Goal: Task Accomplishment & Management: Use online tool/utility

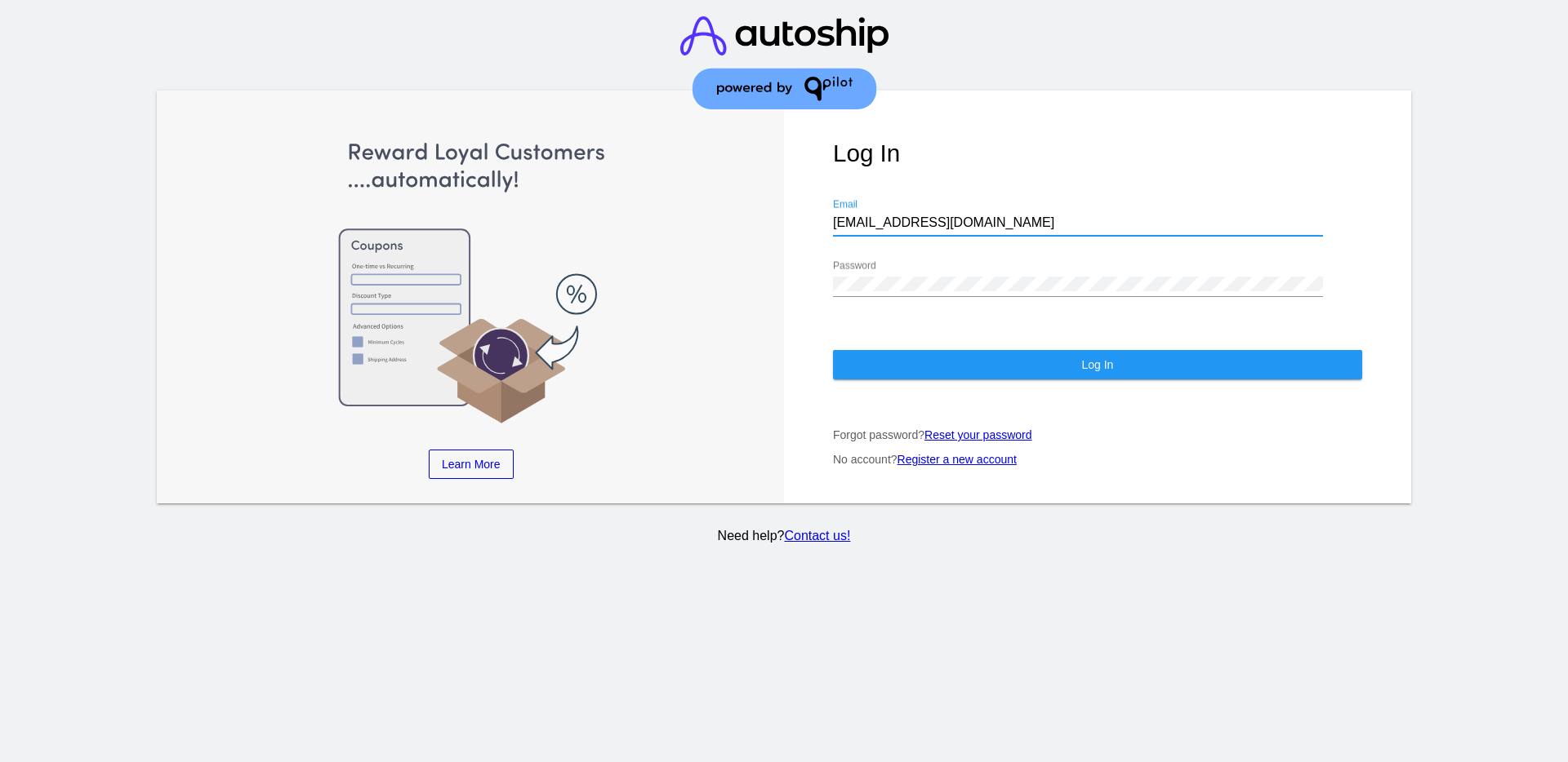
drag, startPoint x: 981, startPoint y: 225, endPoint x: 813, endPoint y: 221, distance: 168.0
click at [814, 221] on div "Log In aly@qpilot.cloud Email Password Log In Forgot password? Reset your passw…" at bounding box center [1097, 296] width 627 height 413
paste input "[EMAIL_ADDRESS][DOMAIN_NAME]"
type input "[EMAIL_ADDRESS][DOMAIN_NAME]"
click at [942, 289] on div "Password" at bounding box center [1078, 278] width 490 height 36
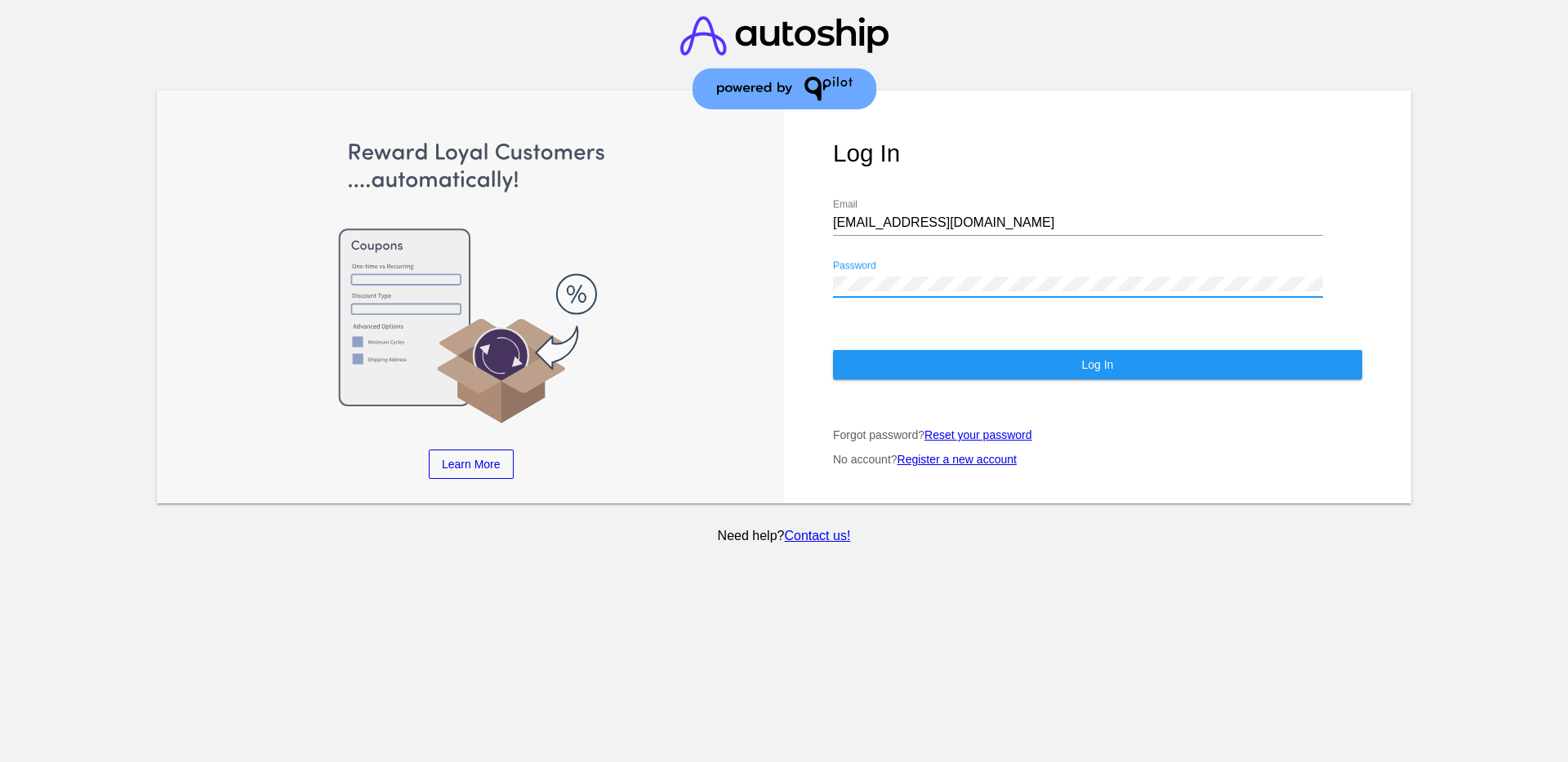
drag, startPoint x: 947, startPoint y: 295, endPoint x: 671, endPoint y: 278, distance: 276.5
click at [676, 282] on div "Learn More Learn How Learn More Learn How Learn More Learn How ‹ › Log In suppo…" at bounding box center [784, 296] width 1254 height 413
click at [794, 283] on div "Log In [EMAIL_ADDRESS][DOMAIN_NAME] Email Password Log In Forgot password? Rese…" at bounding box center [1097, 296] width 627 height 413
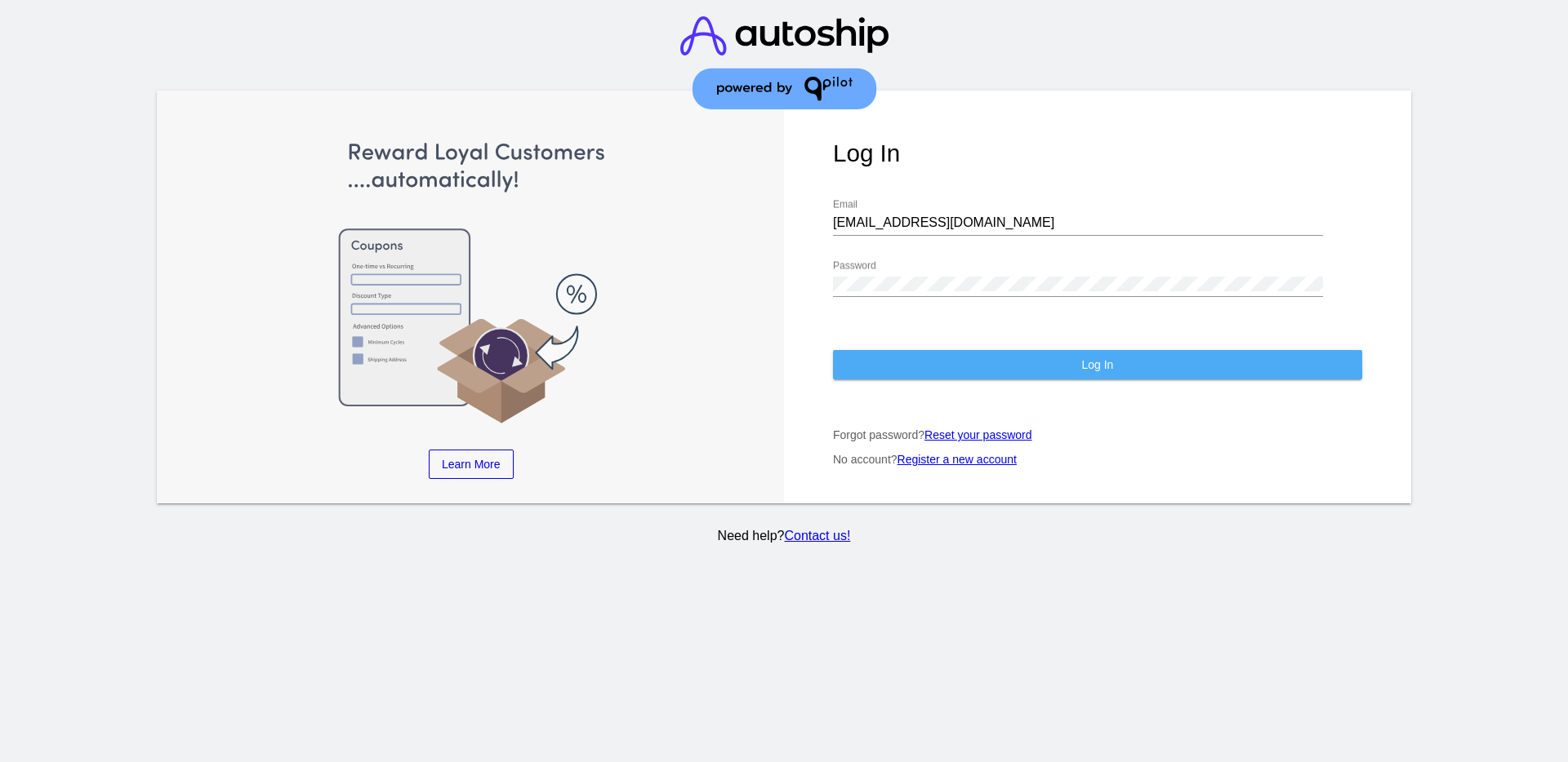
click at [851, 358] on button "Log In" at bounding box center [1098, 365] width 529 height 29
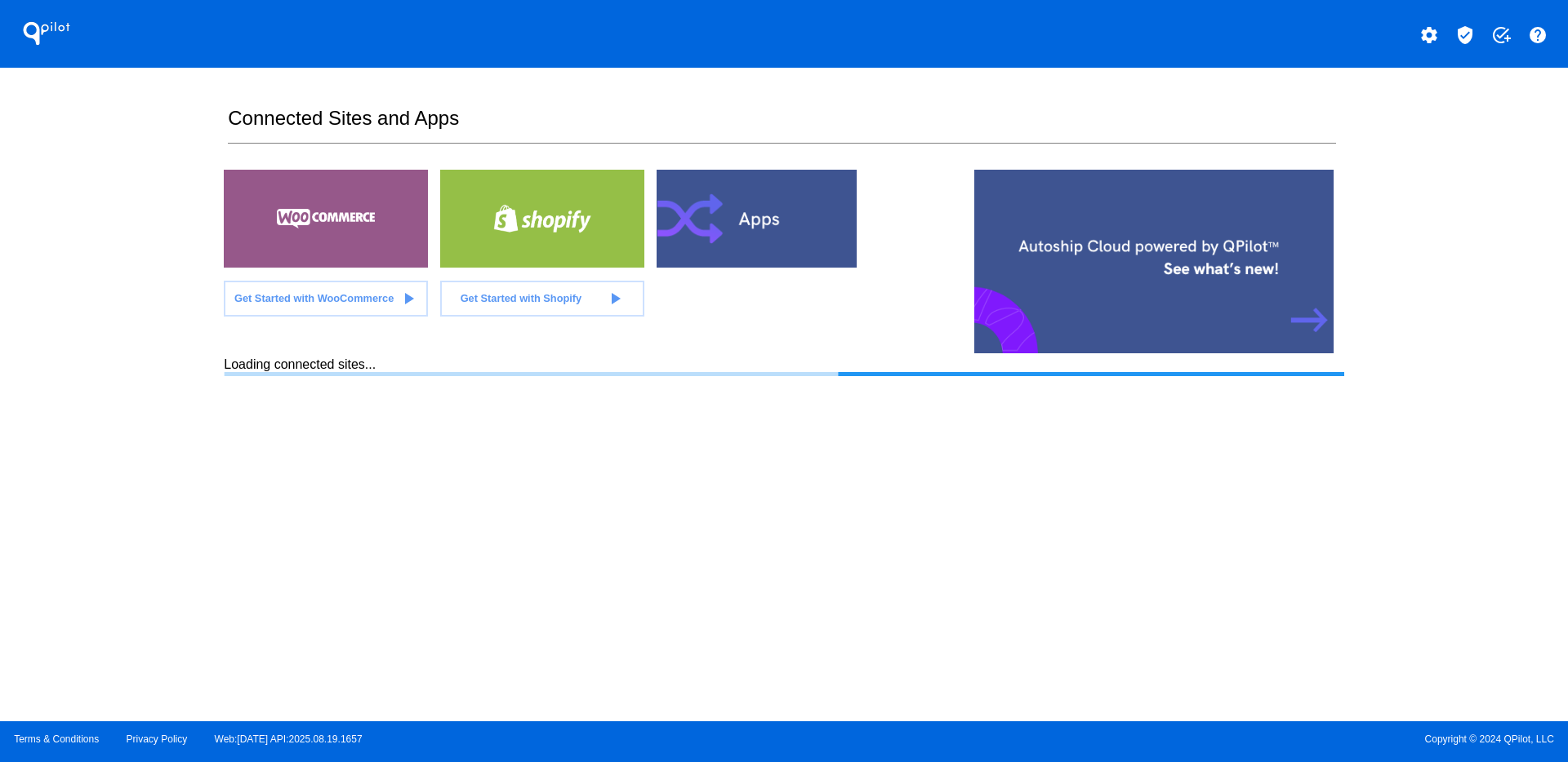
click at [1458, 35] on mat-icon "verified_user" at bounding box center [1464, 35] width 19 height 19
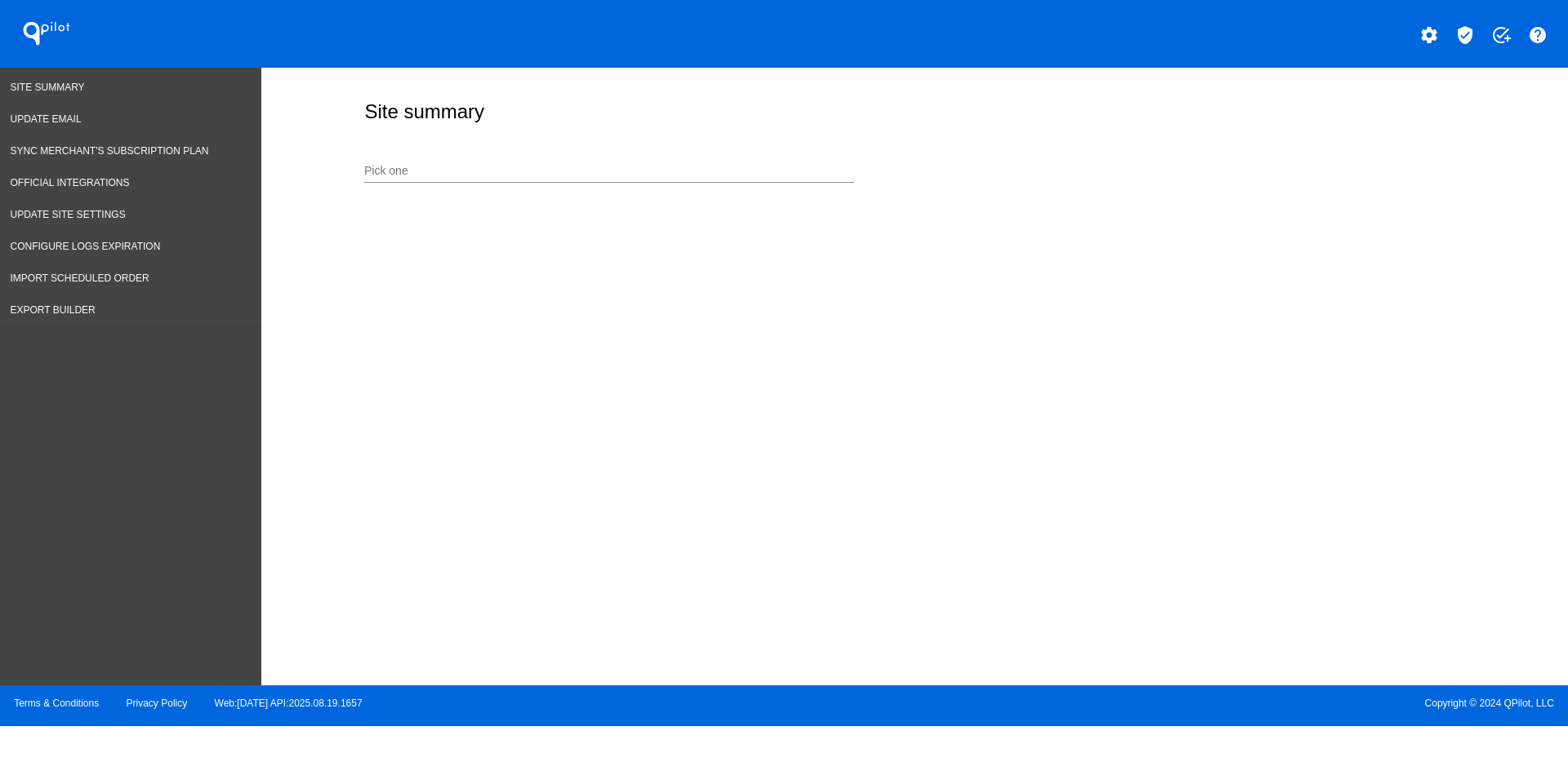
click at [565, 171] on input "Pick one" at bounding box center [608, 171] width 490 height 13
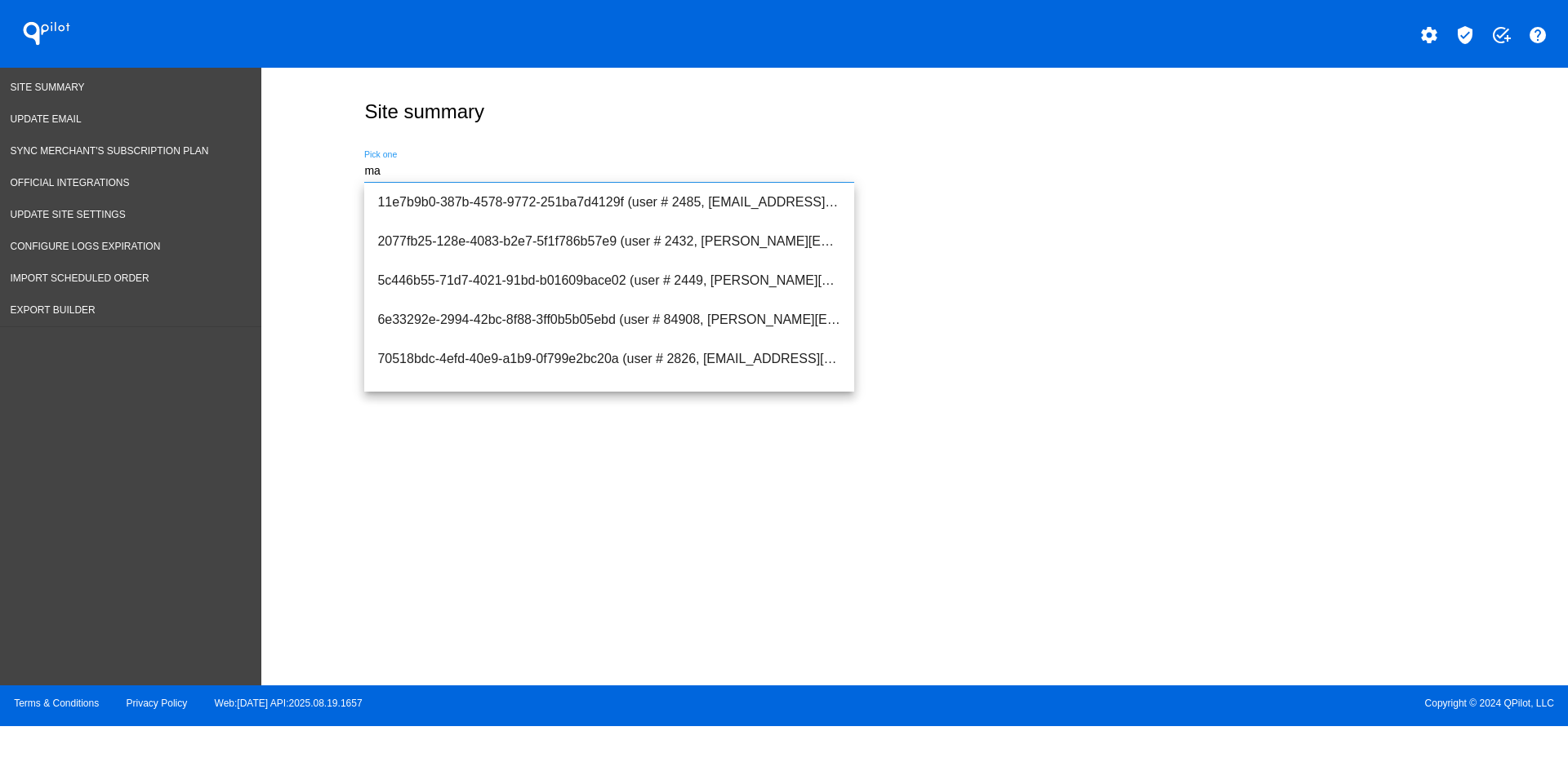
type input "m"
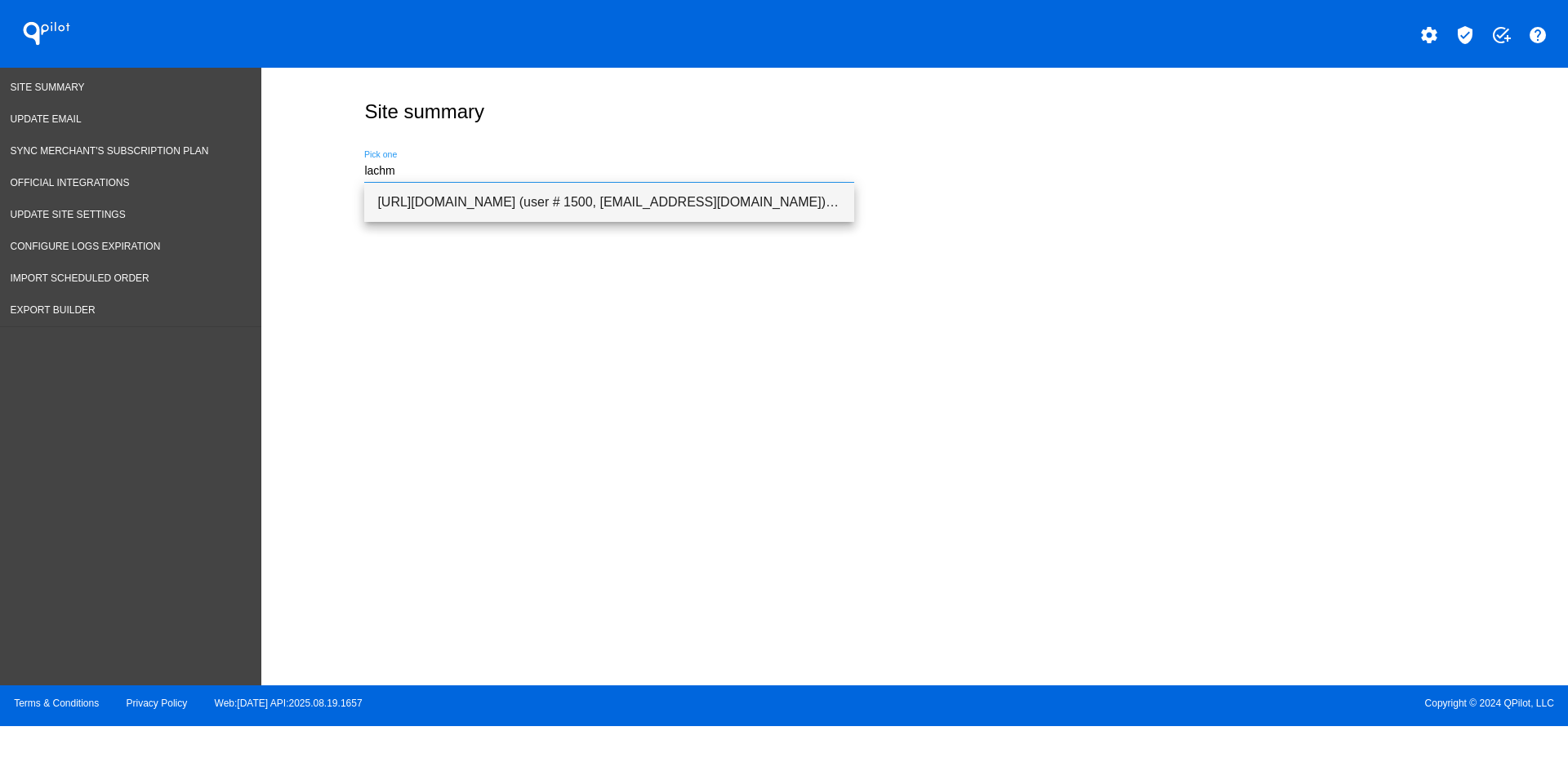
click at [561, 196] on span "[URL][DOMAIN_NAME] (user # 1500, [EMAIL_ADDRESS][DOMAIN_NAME]) - Production" at bounding box center [609, 203] width 464 height 39
type input "[URL][DOMAIN_NAME] (user # 1500, [EMAIL_ADDRESS][DOMAIN_NAME]) - Production"
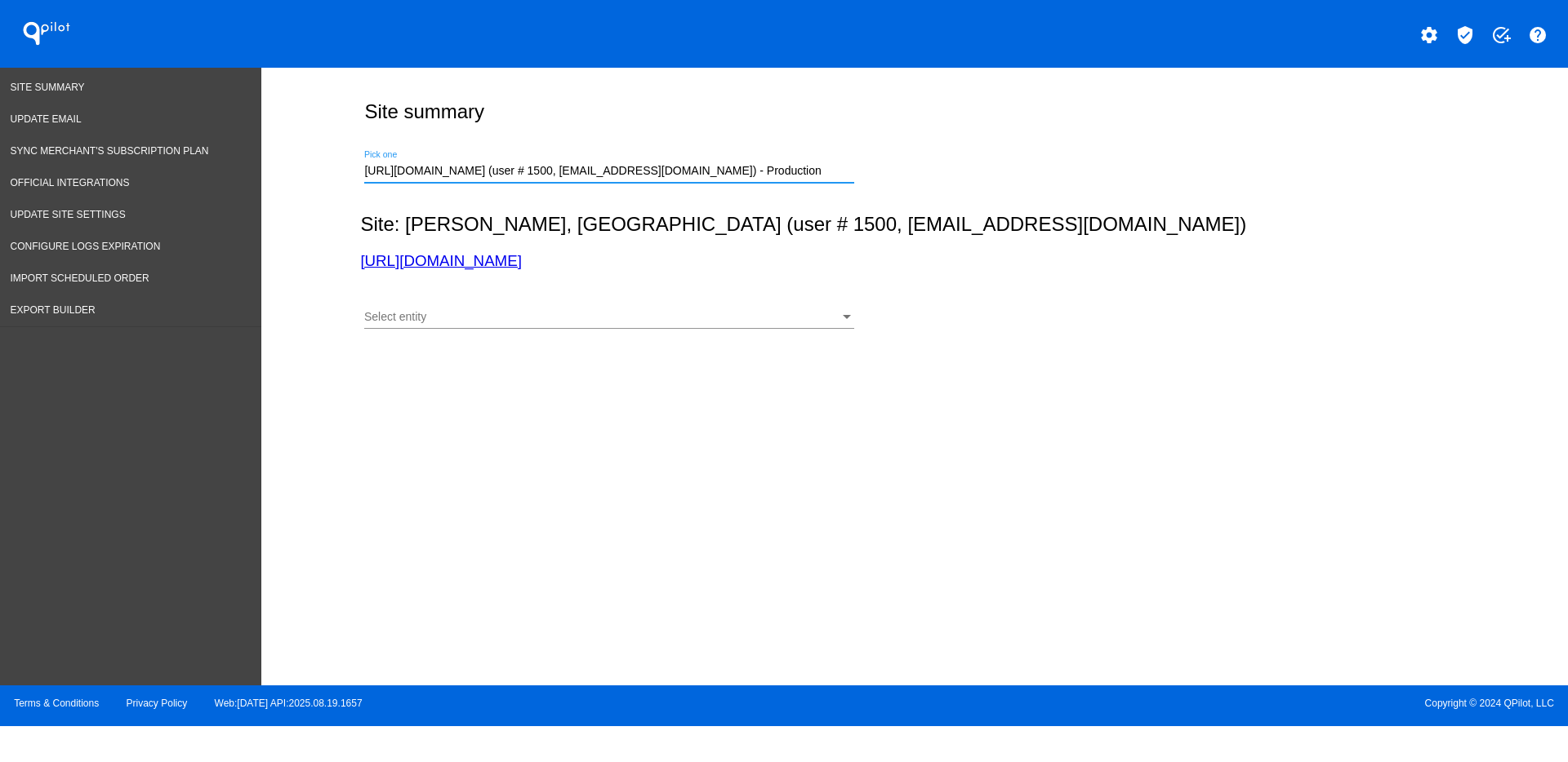
click at [609, 307] on div "Select entity Select entity" at bounding box center [608, 313] width 490 height 32
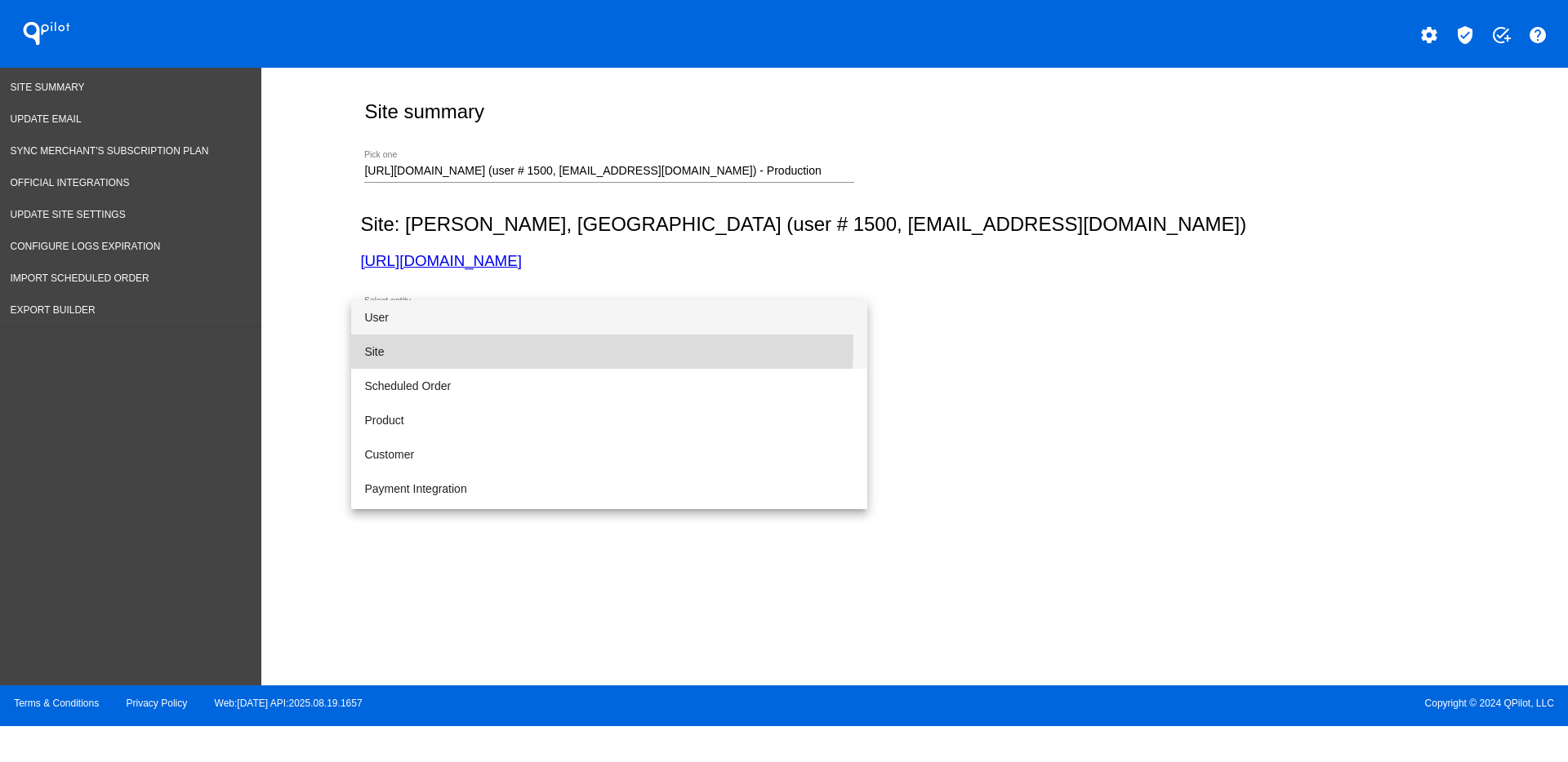
click at [537, 343] on span "Site" at bounding box center [608, 351] width 490 height 35
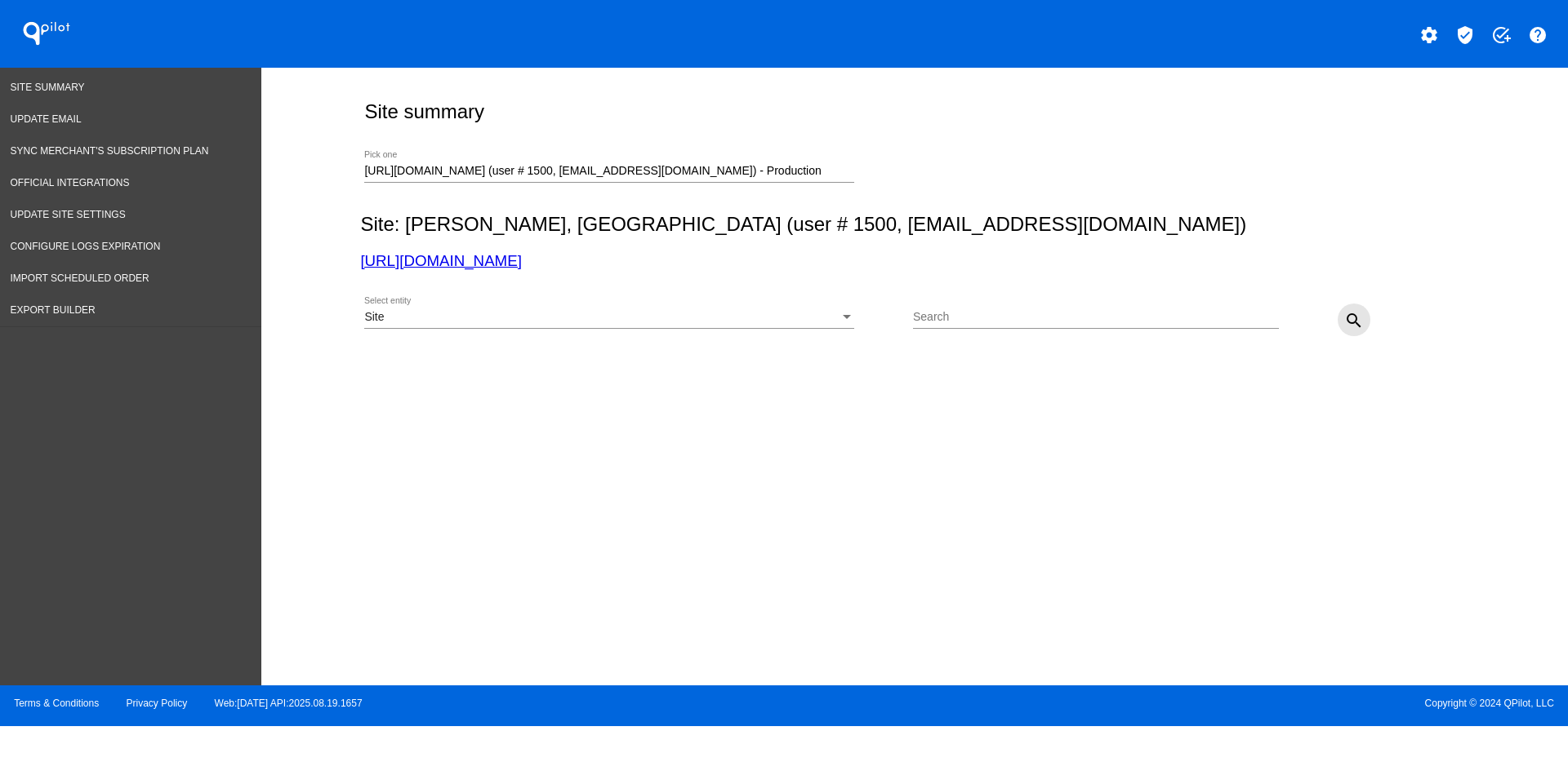
click at [1348, 317] on mat-icon "search" at bounding box center [1354, 320] width 19 height 19
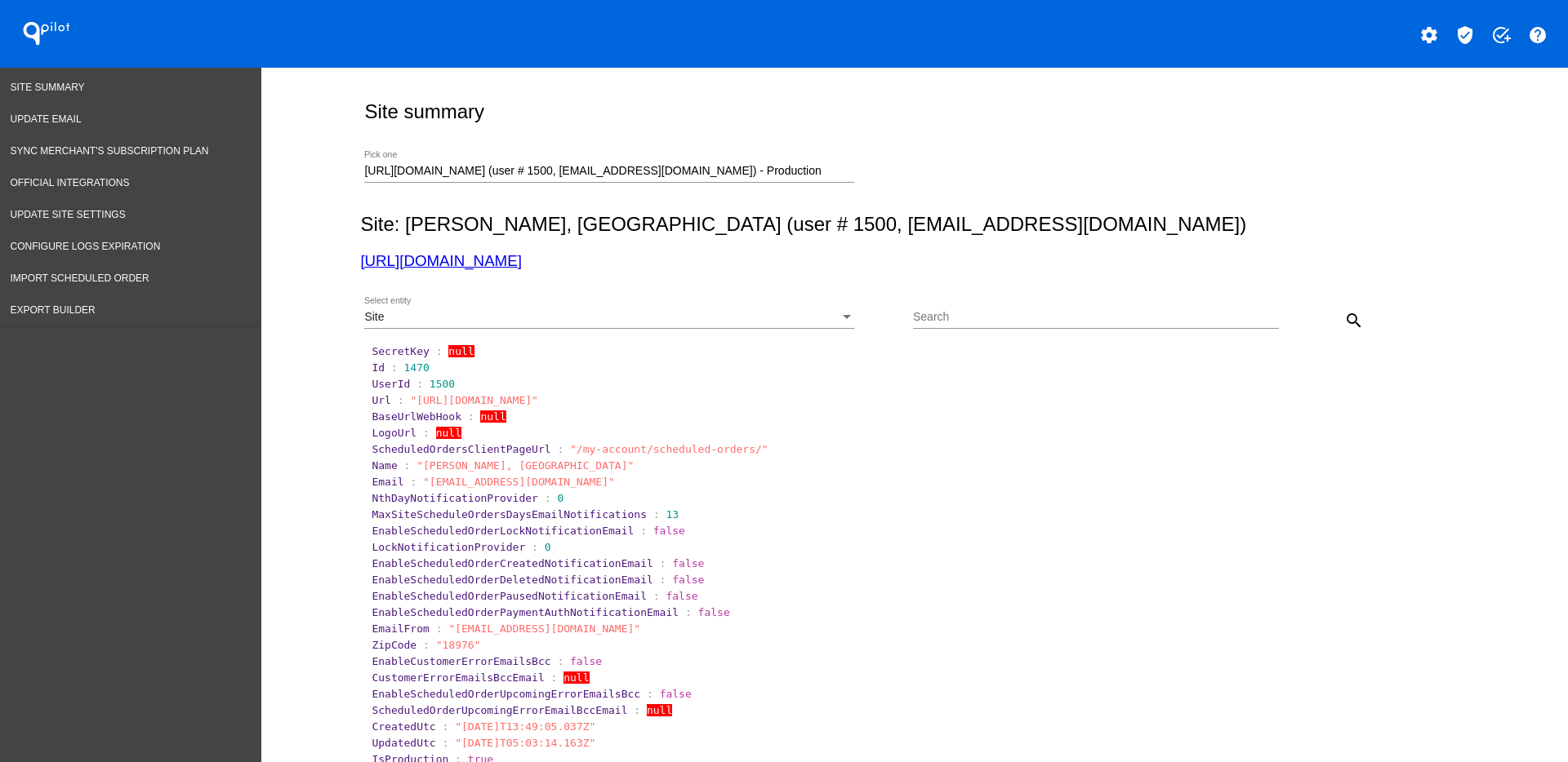
click at [706, 301] on div "Site Select entity" at bounding box center [608, 313] width 490 height 32
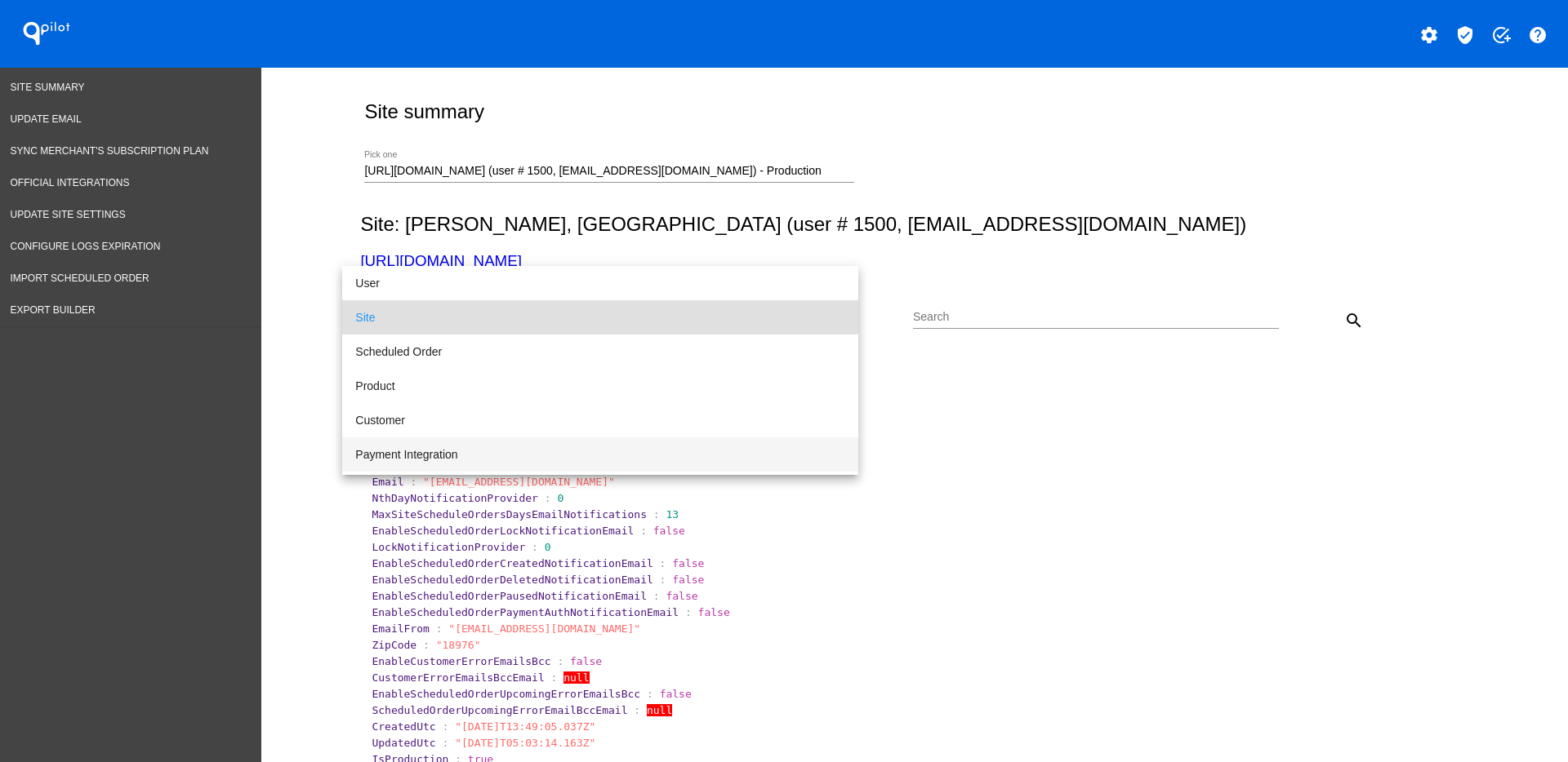
click at [647, 448] on span "Payment Integration" at bounding box center [599, 454] width 490 height 35
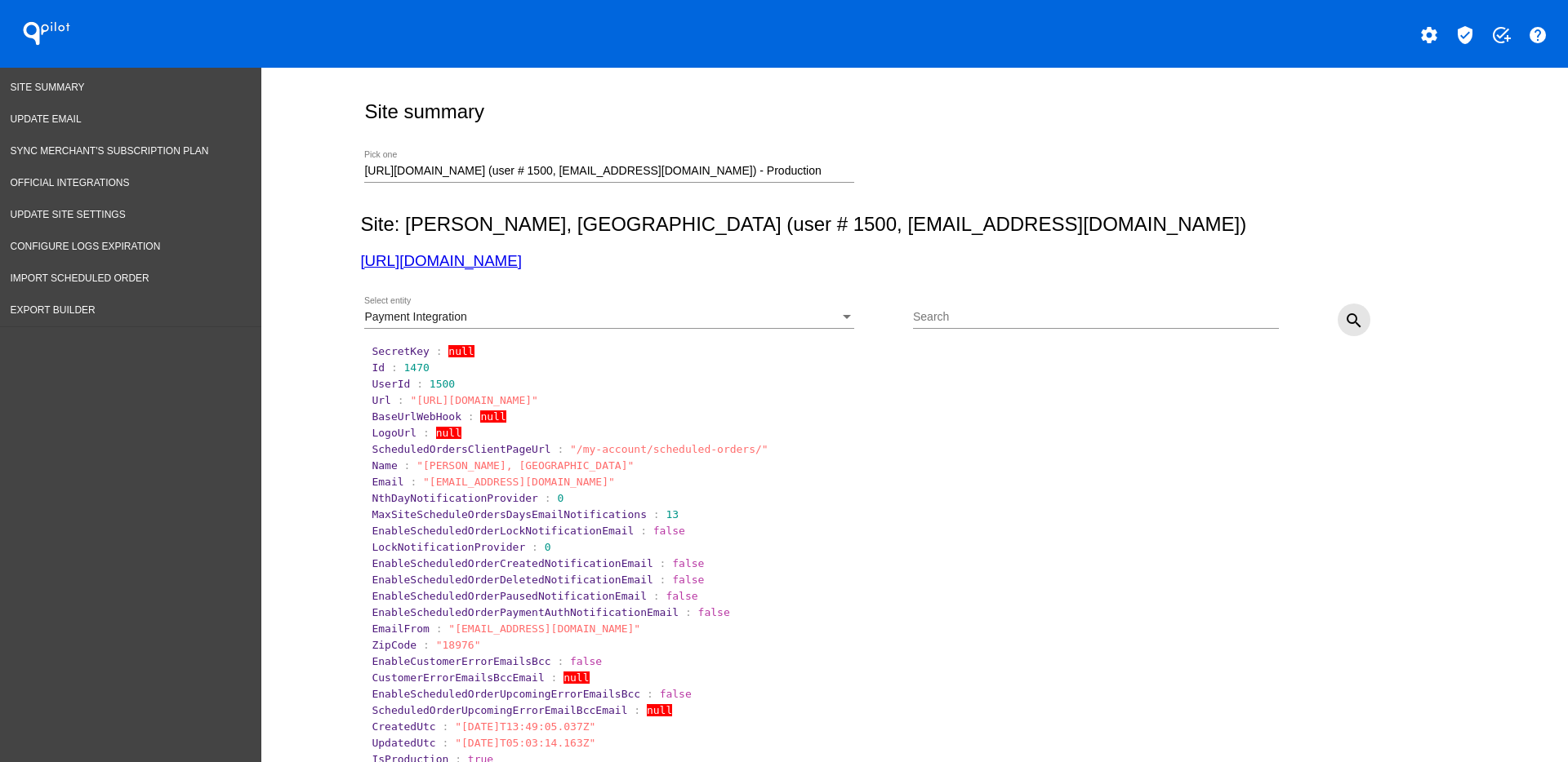
click at [1348, 309] on button "search" at bounding box center [1354, 319] width 33 height 33
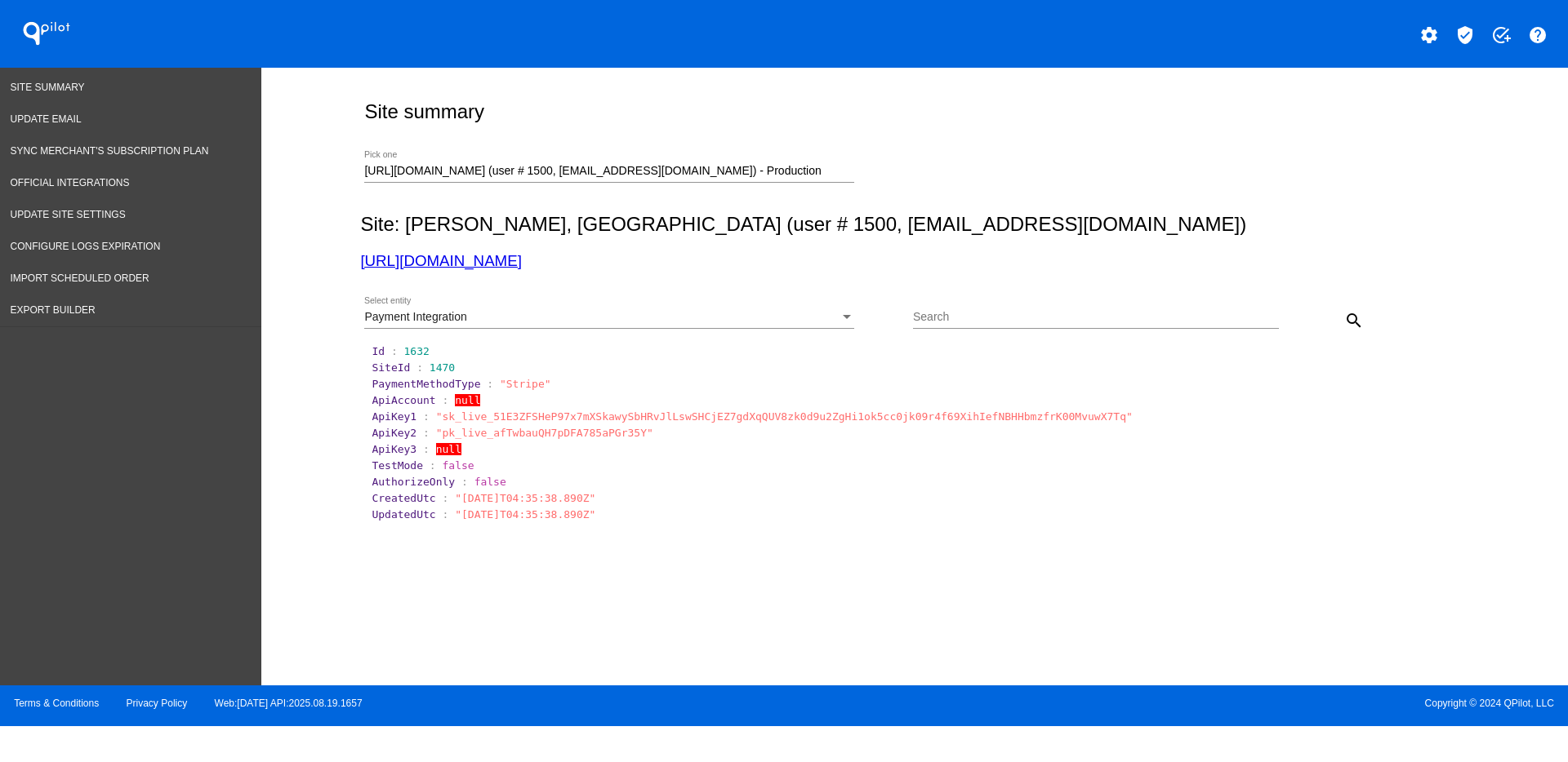
click at [696, 302] on div "Payment Integration Select entity" at bounding box center [608, 313] width 490 height 32
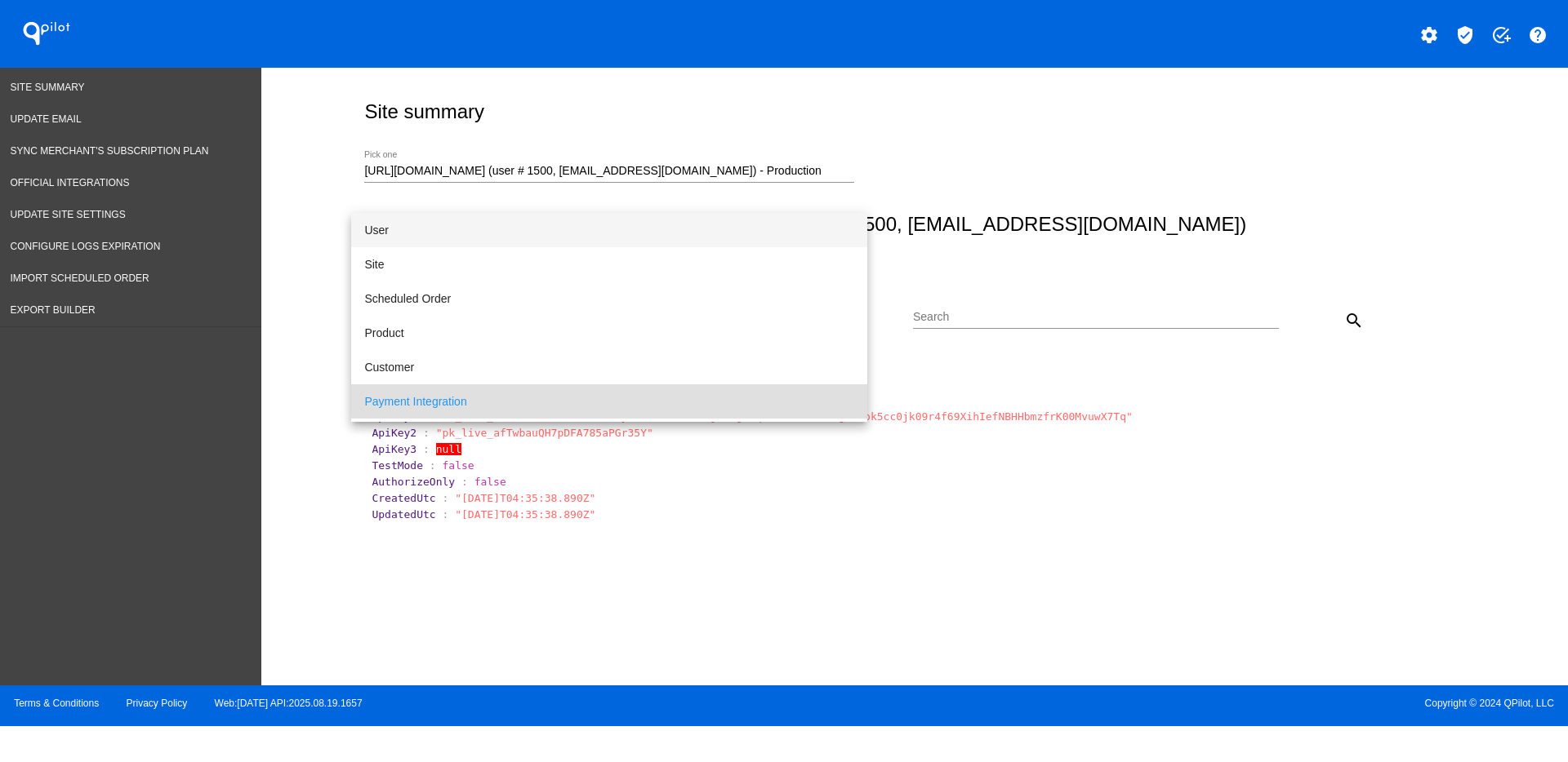
click at [483, 235] on span "User" at bounding box center [608, 230] width 490 height 35
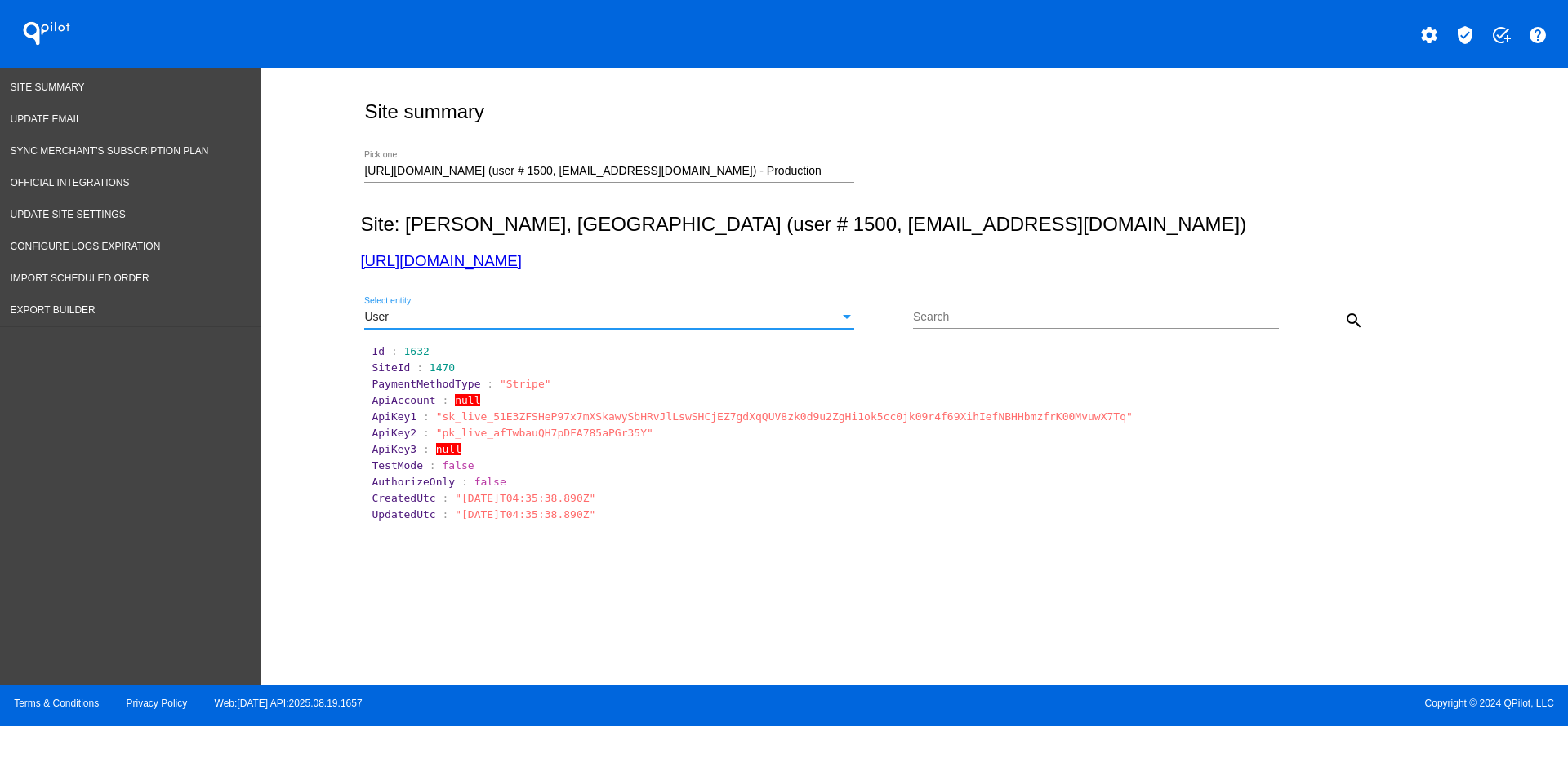
click at [1350, 319] on mat-icon "search" at bounding box center [1354, 320] width 19 height 19
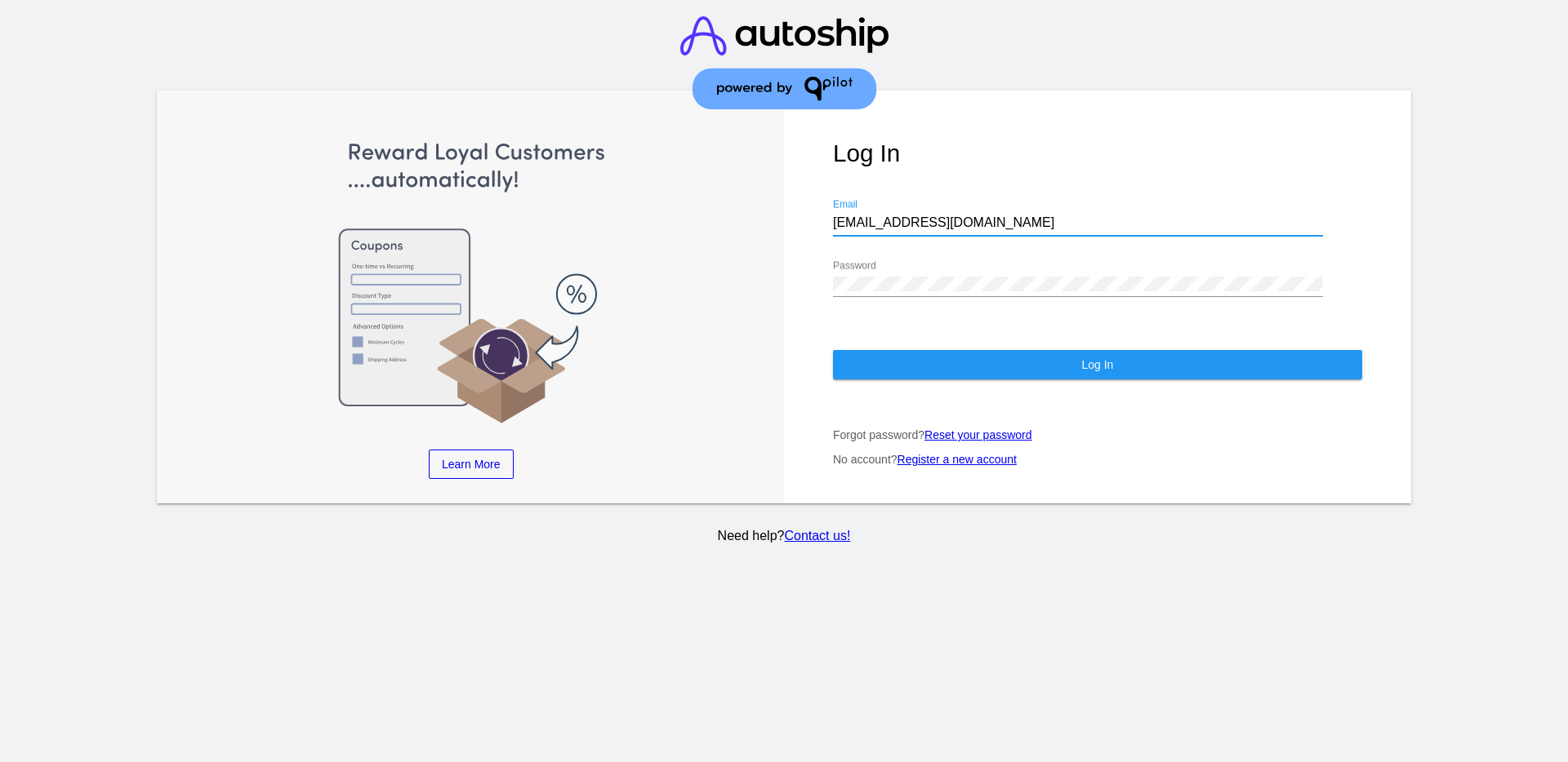
drag, startPoint x: 1037, startPoint y: 223, endPoint x: 772, endPoint y: 204, distance: 265.7
click at [773, 204] on div "Learn More Learn How Learn More Learn How Learn More Learn How ‹ › Log In [EMAI…" at bounding box center [784, 296] width 1254 height 413
paste input "[EMAIL_ADDRESS][DOMAIN_NAME]"
type input "[EMAIL_ADDRESS][DOMAIN_NAME]"
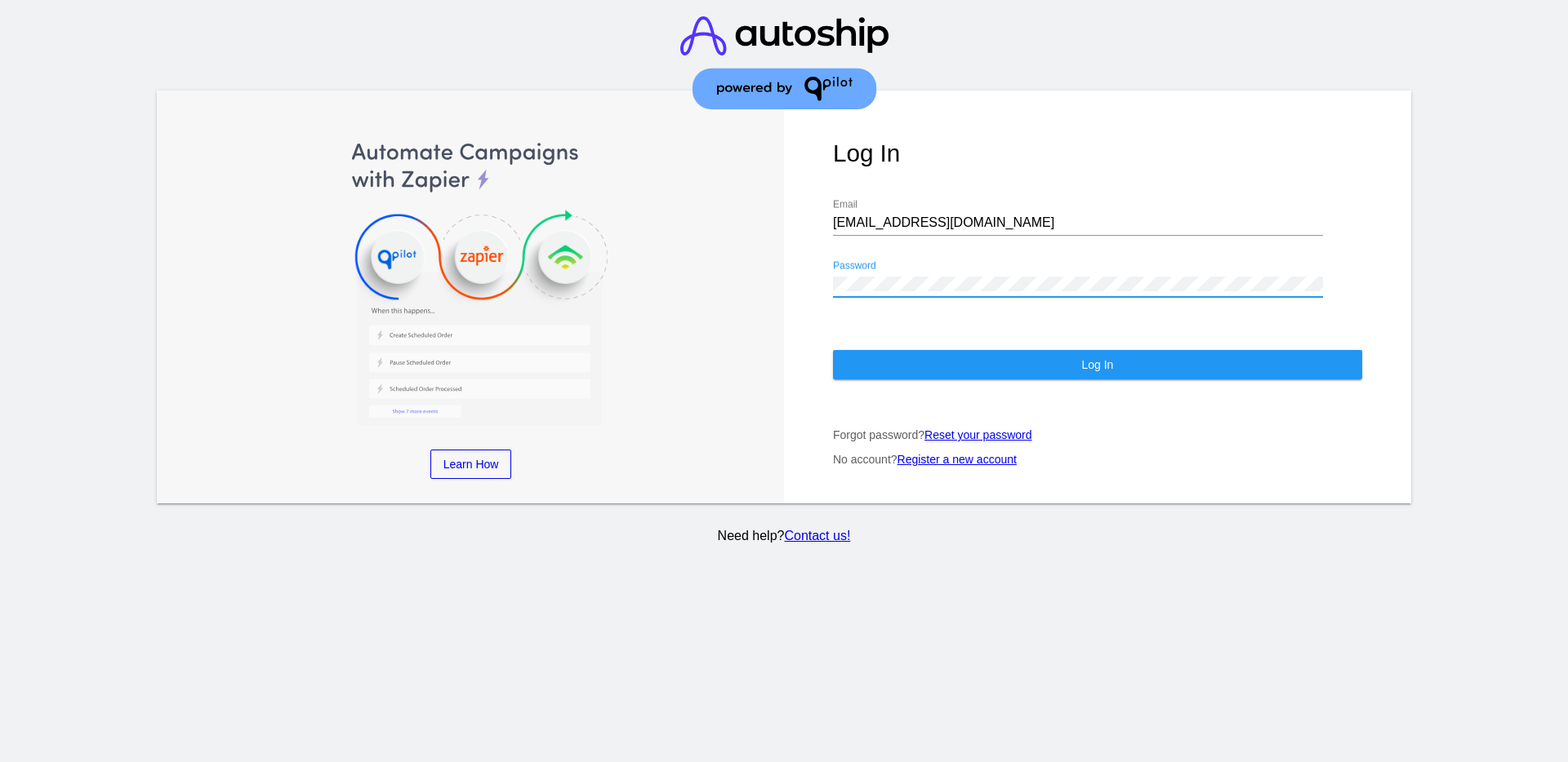
click at [784, 264] on div "Log In [EMAIL_ADDRESS][DOMAIN_NAME] Email Password Log In Forgot password? Rese…" at bounding box center [1097, 296] width 627 height 413
click at [887, 365] on button "Log In" at bounding box center [1098, 365] width 529 height 29
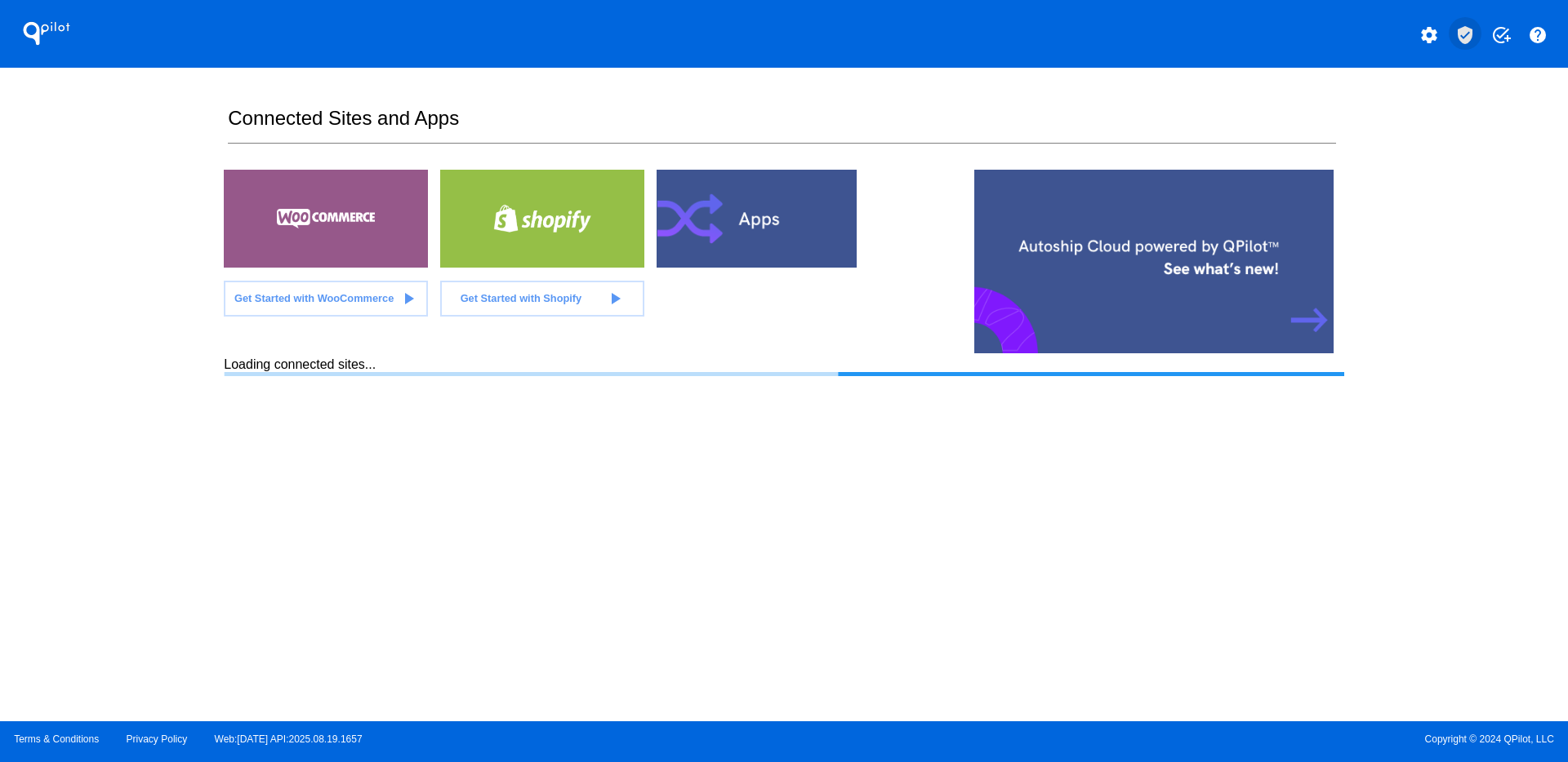
click at [1474, 32] on button "verified_user" at bounding box center [1464, 33] width 33 height 33
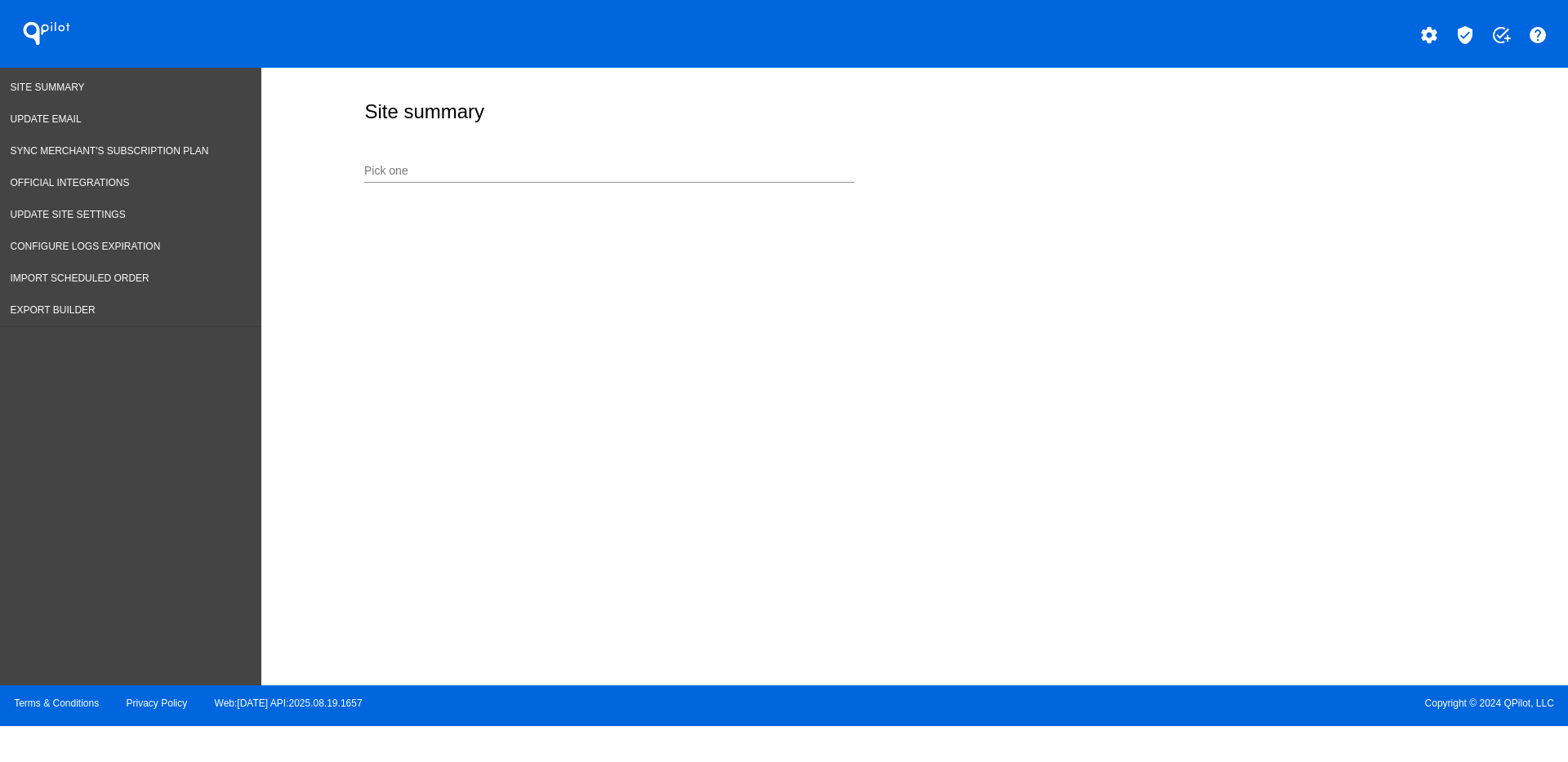
click at [729, 168] on input "Pick one" at bounding box center [608, 171] width 490 height 13
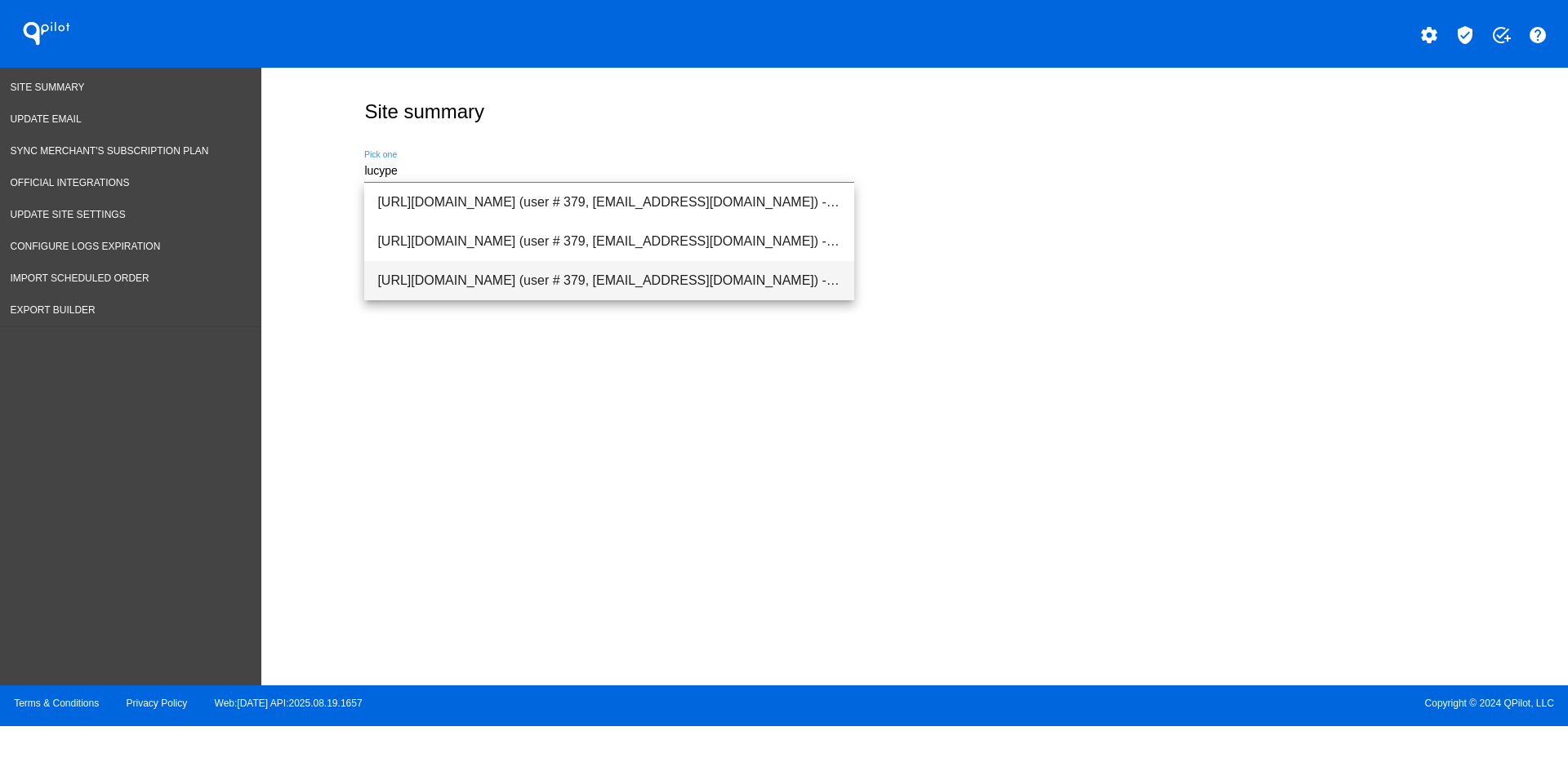
click at [687, 281] on span "[URL][DOMAIN_NAME] (user # 379, [EMAIL_ADDRESS][DOMAIN_NAME]) - Production" at bounding box center [609, 281] width 464 height 39
type input "[URL][DOMAIN_NAME] (user # 379, [EMAIL_ADDRESS][DOMAIN_NAME]) - Production"
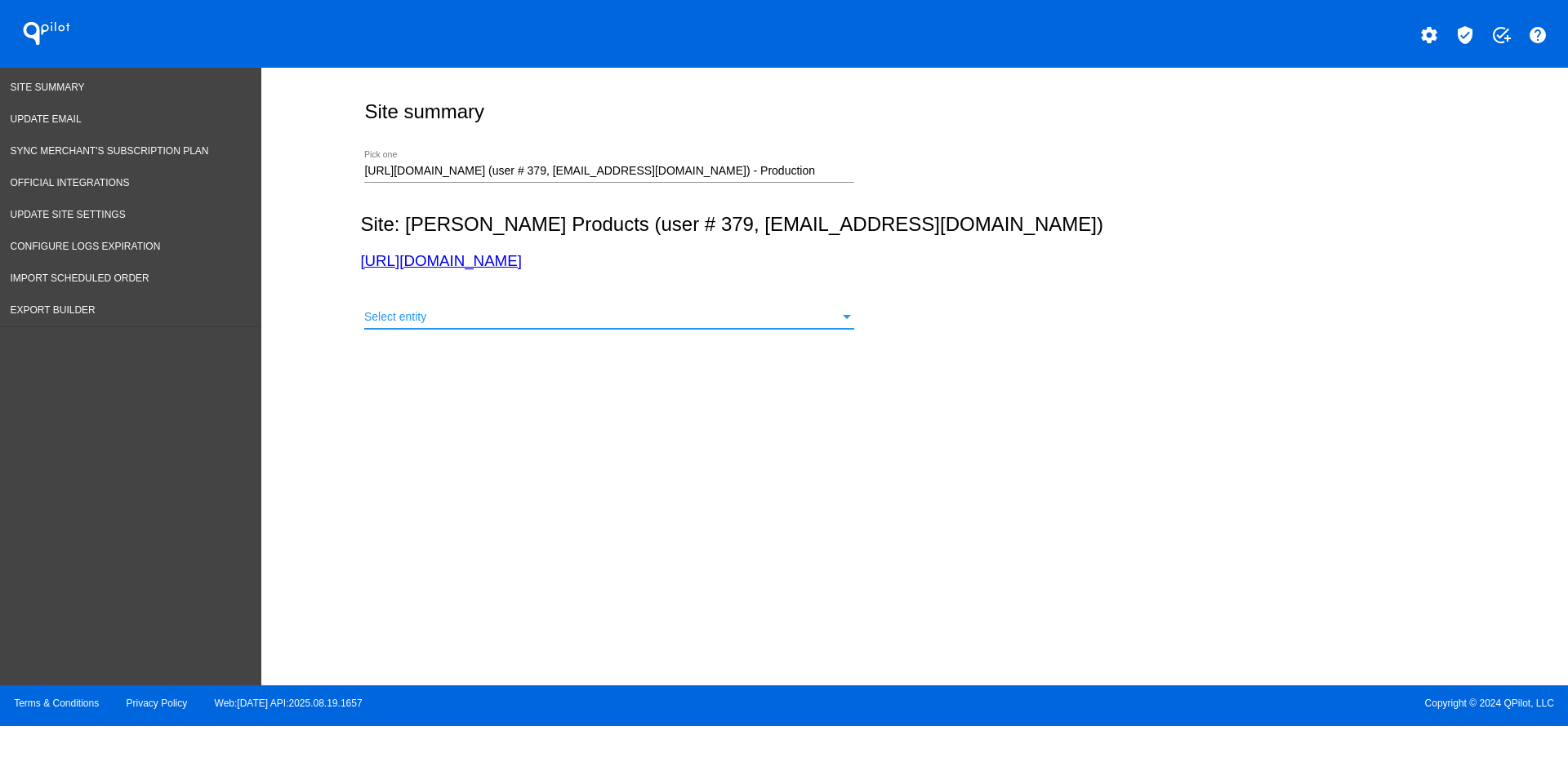
click at [630, 312] on div "Select entity" at bounding box center [601, 317] width 475 height 13
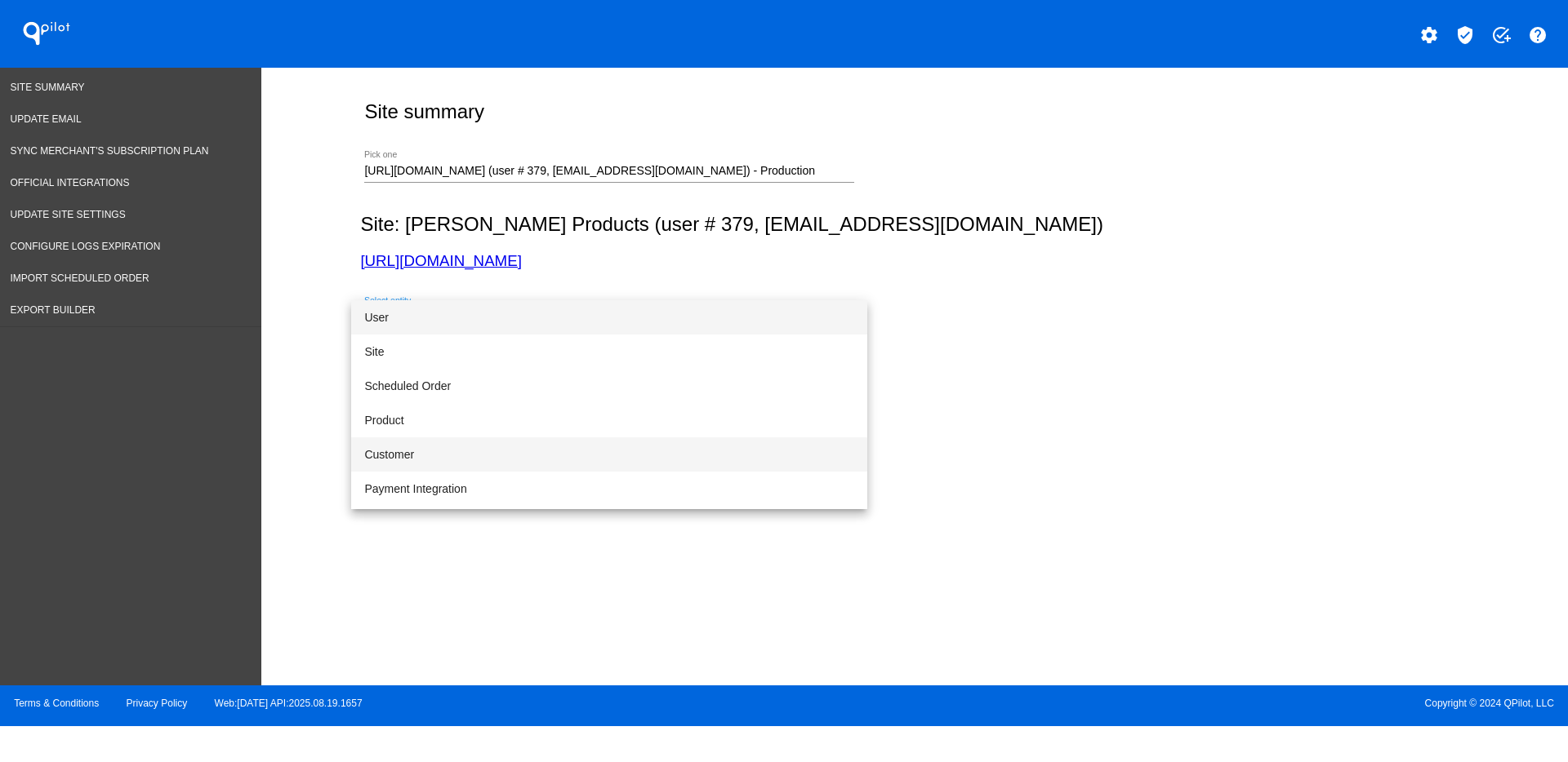
click at [538, 453] on span "Customer" at bounding box center [608, 454] width 490 height 35
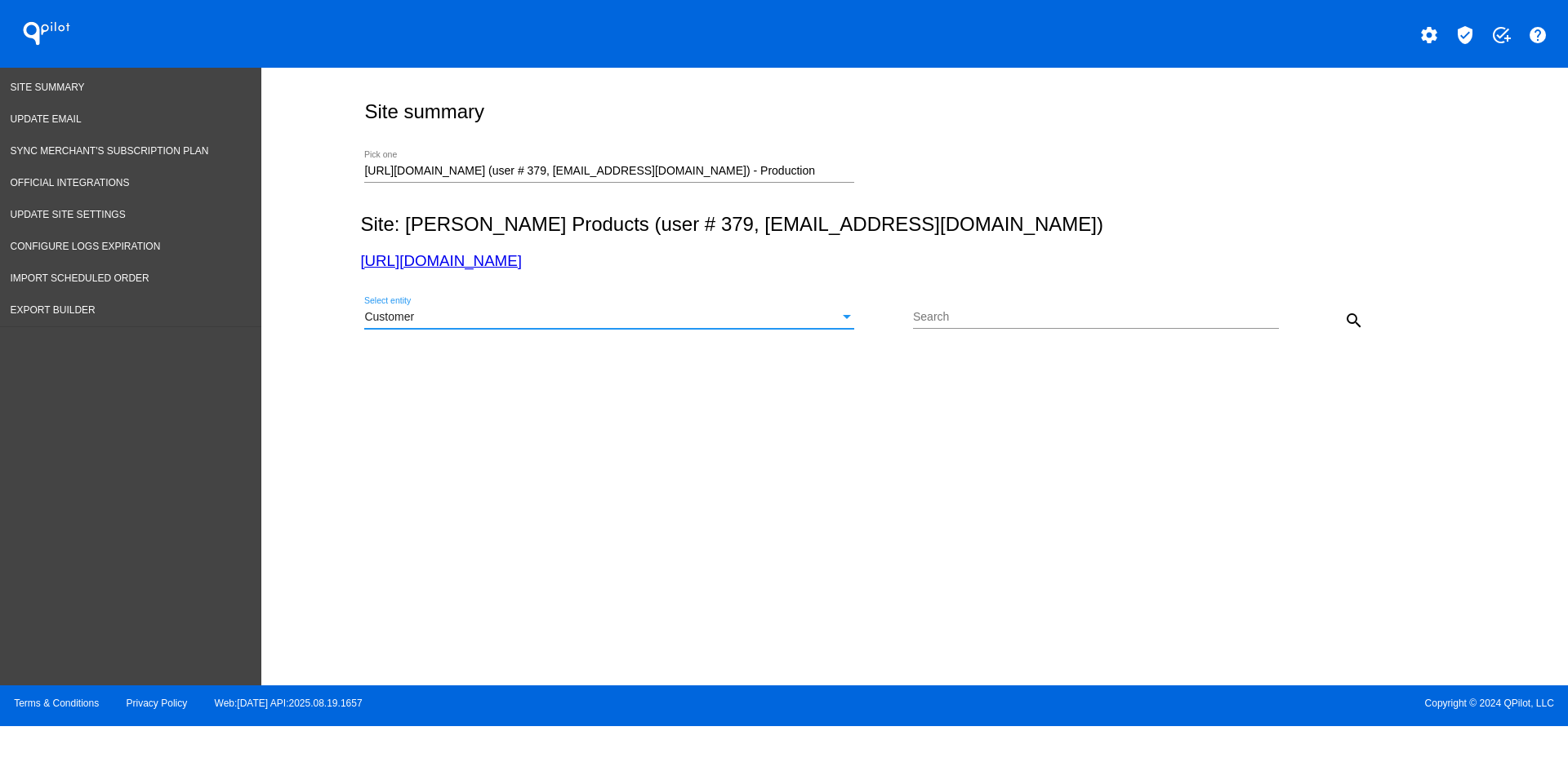
click at [610, 316] on div "Customer" at bounding box center [601, 317] width 475 height 13
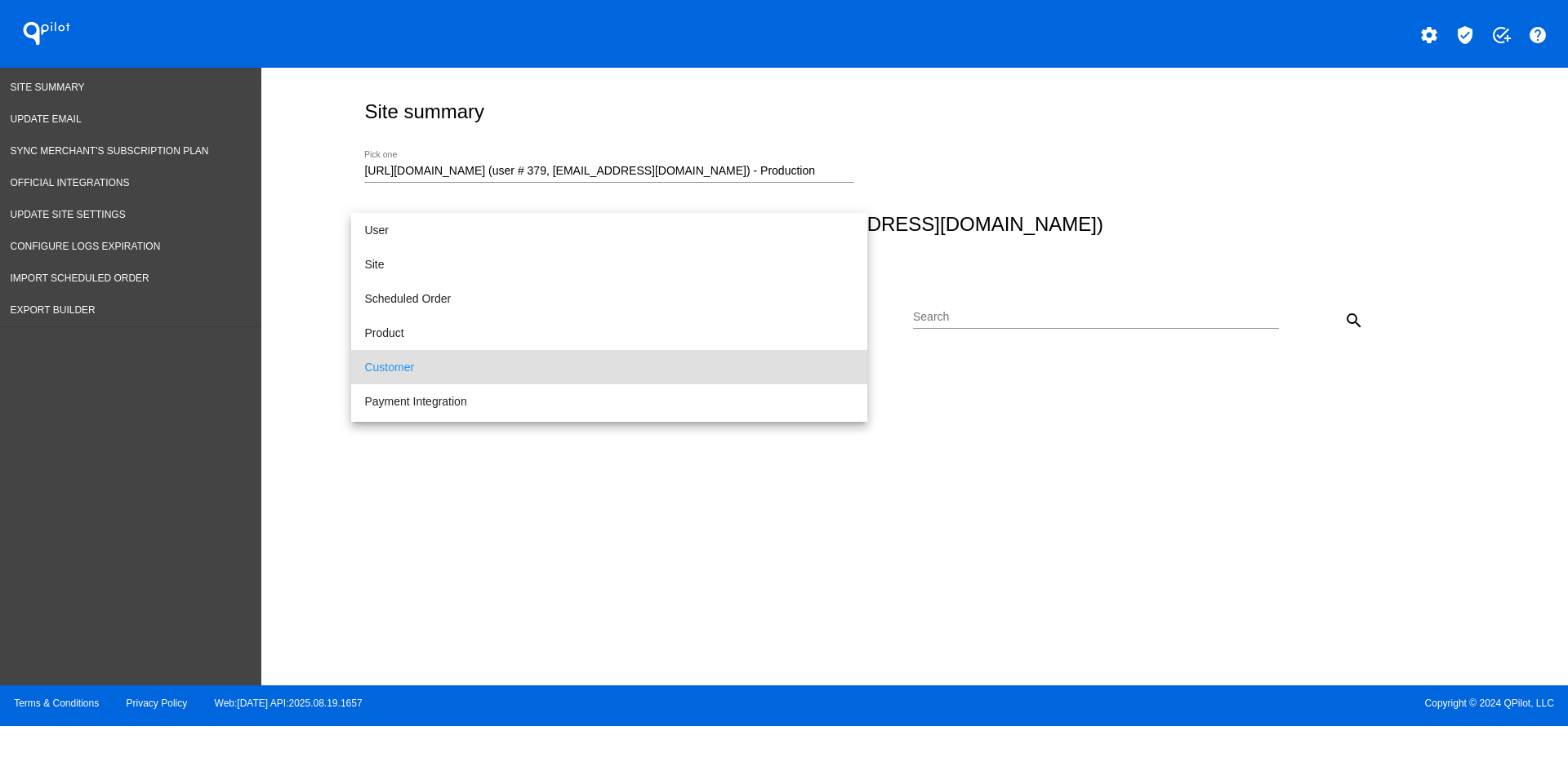
scroll to position [50, 0]
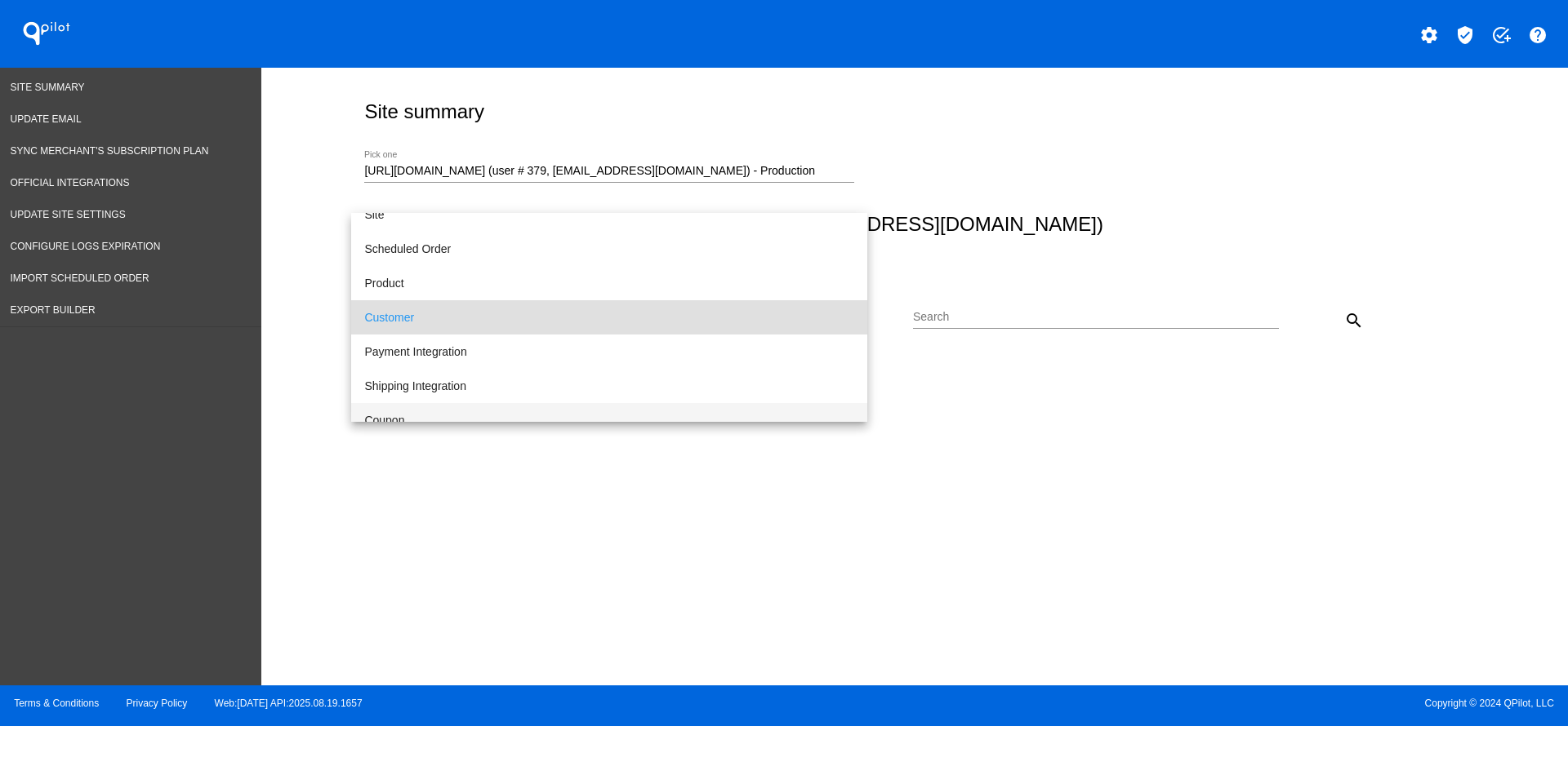
click at [528, 410] on span "Coupon" at bounding box center [608, 420] width 490 height 35
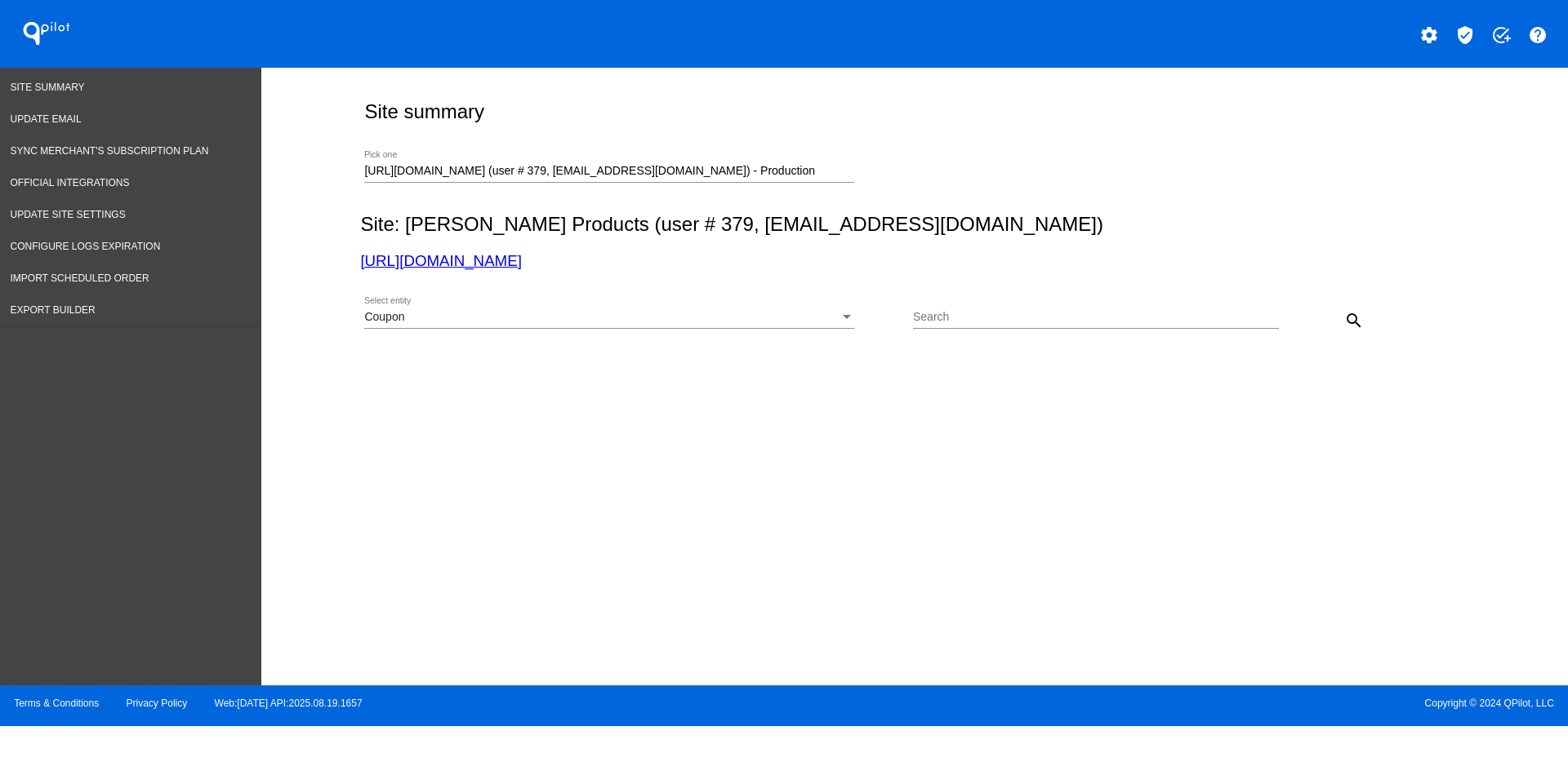
click at [921, 308] on div "Search" at bounding box center [1095, 313] width 366 height 32
type input "bca"
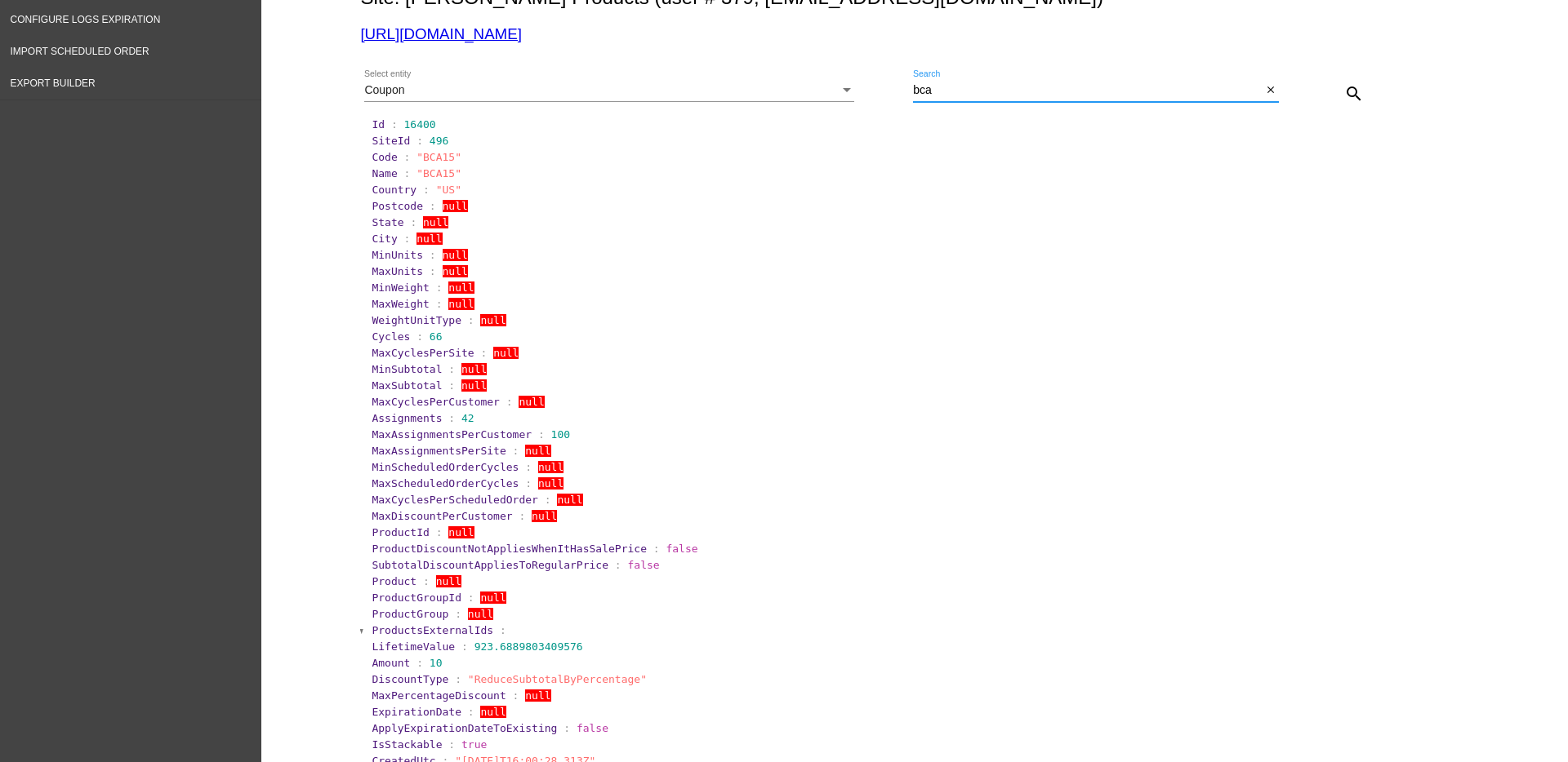
scroll to position [0, 0]
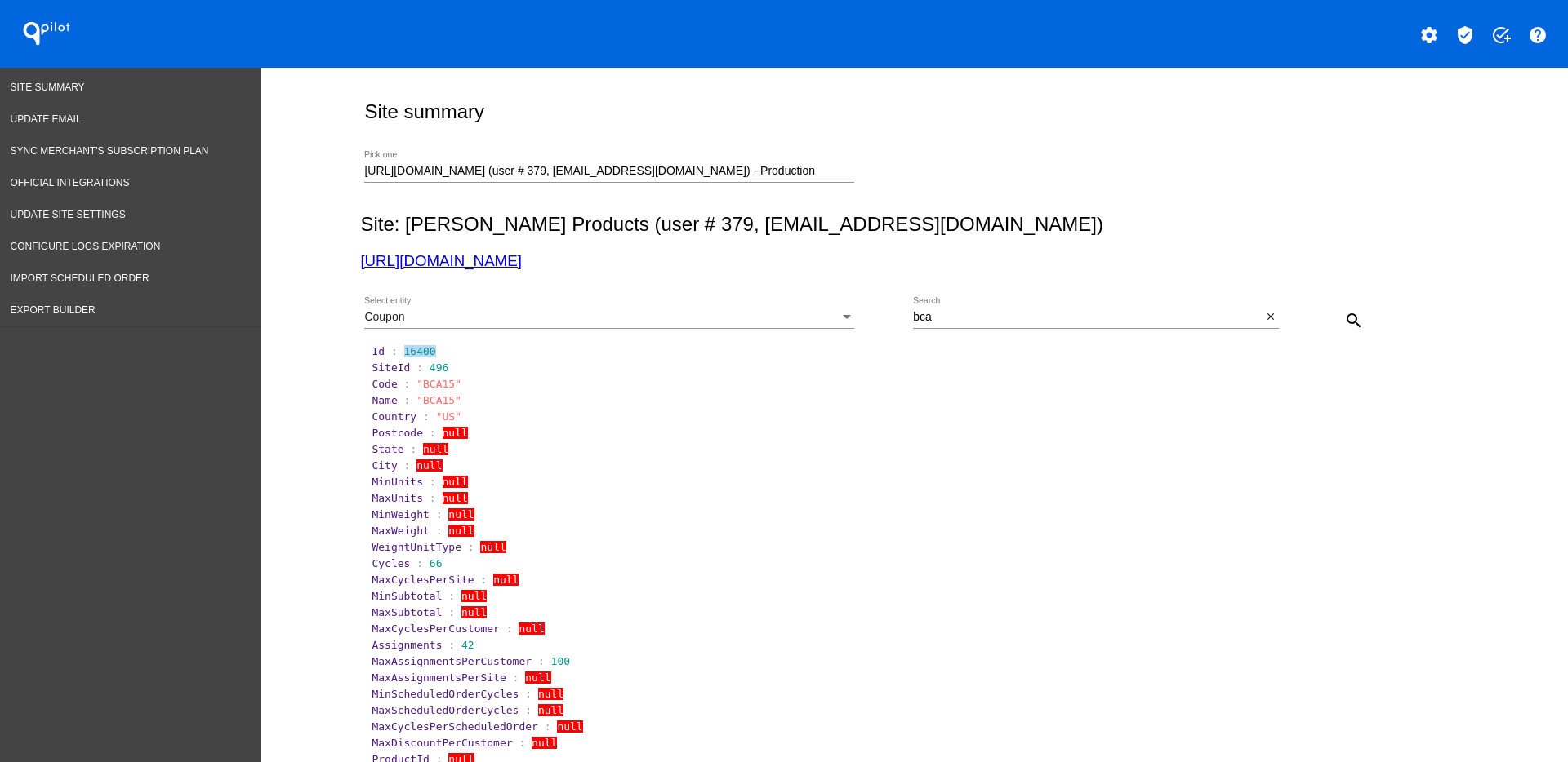
drag, startPoint x: 391, startPoint y: 351, endPoint x: 423, endPoint y: 350, distance: 32.0
click at [423, 350] on section "Id : 16400" at bounding box center [915, 351] width 1087 height 12
copy span "16400"
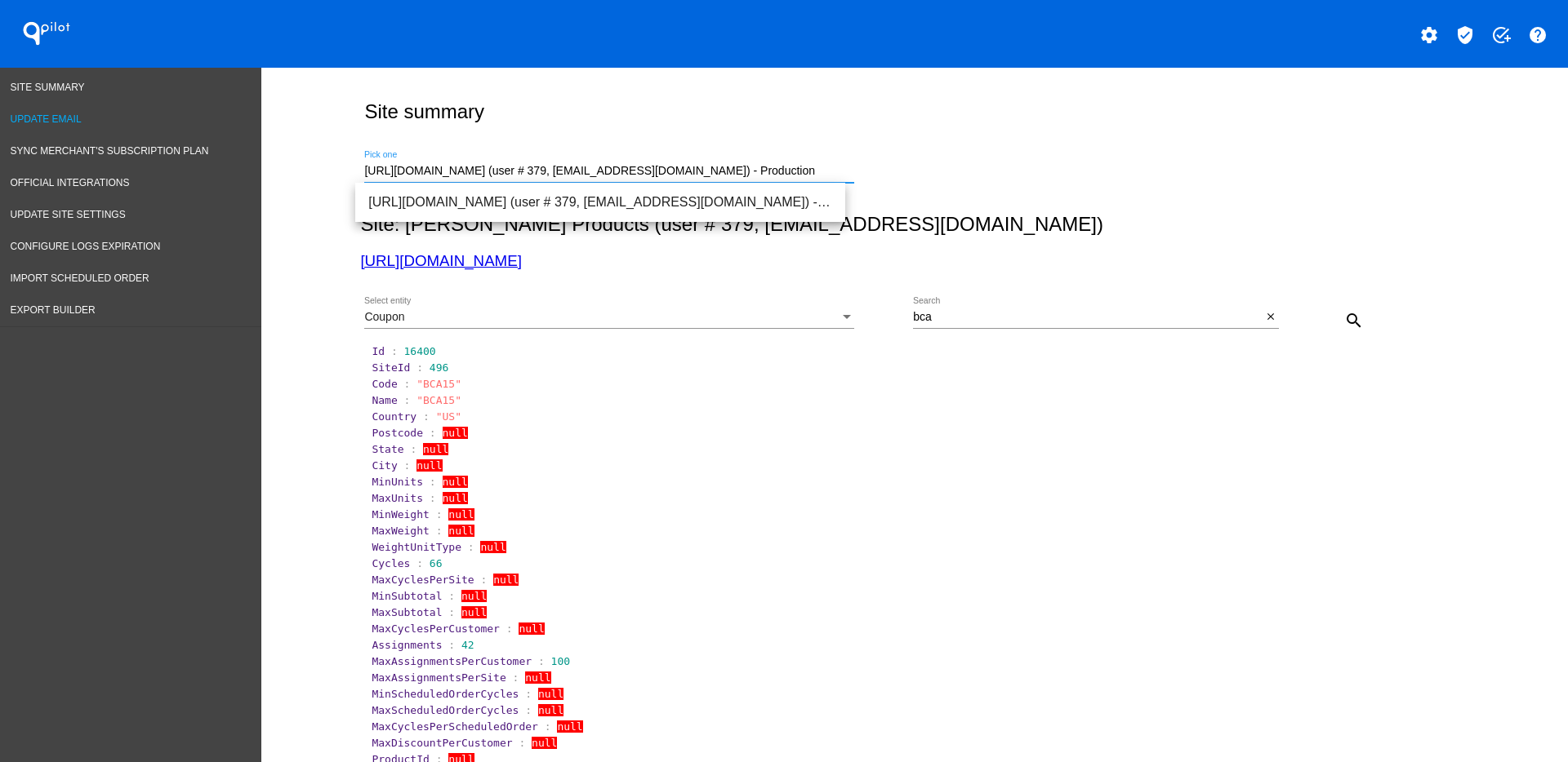
drag, startPoint x: 834, startPoint y: 174, endPoint x: 243, endPoint y: 127, distance: 592.9
click at [243, 127] on div "Site Summary Update Email Sync Merchant's Subscription Plan Official Integratio…" at bounding box center [784, 635] width 1568 height 1133
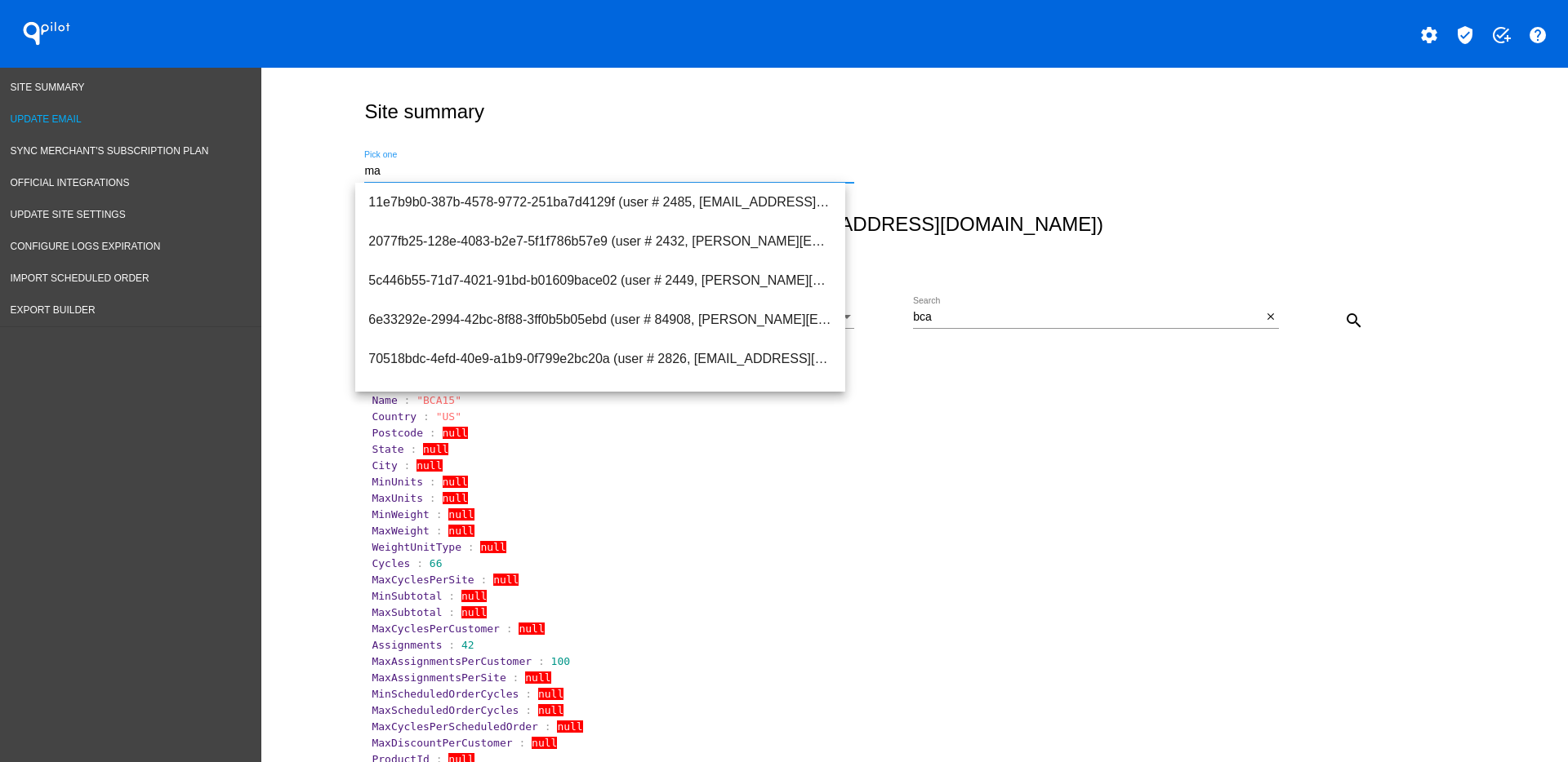
type input "m"
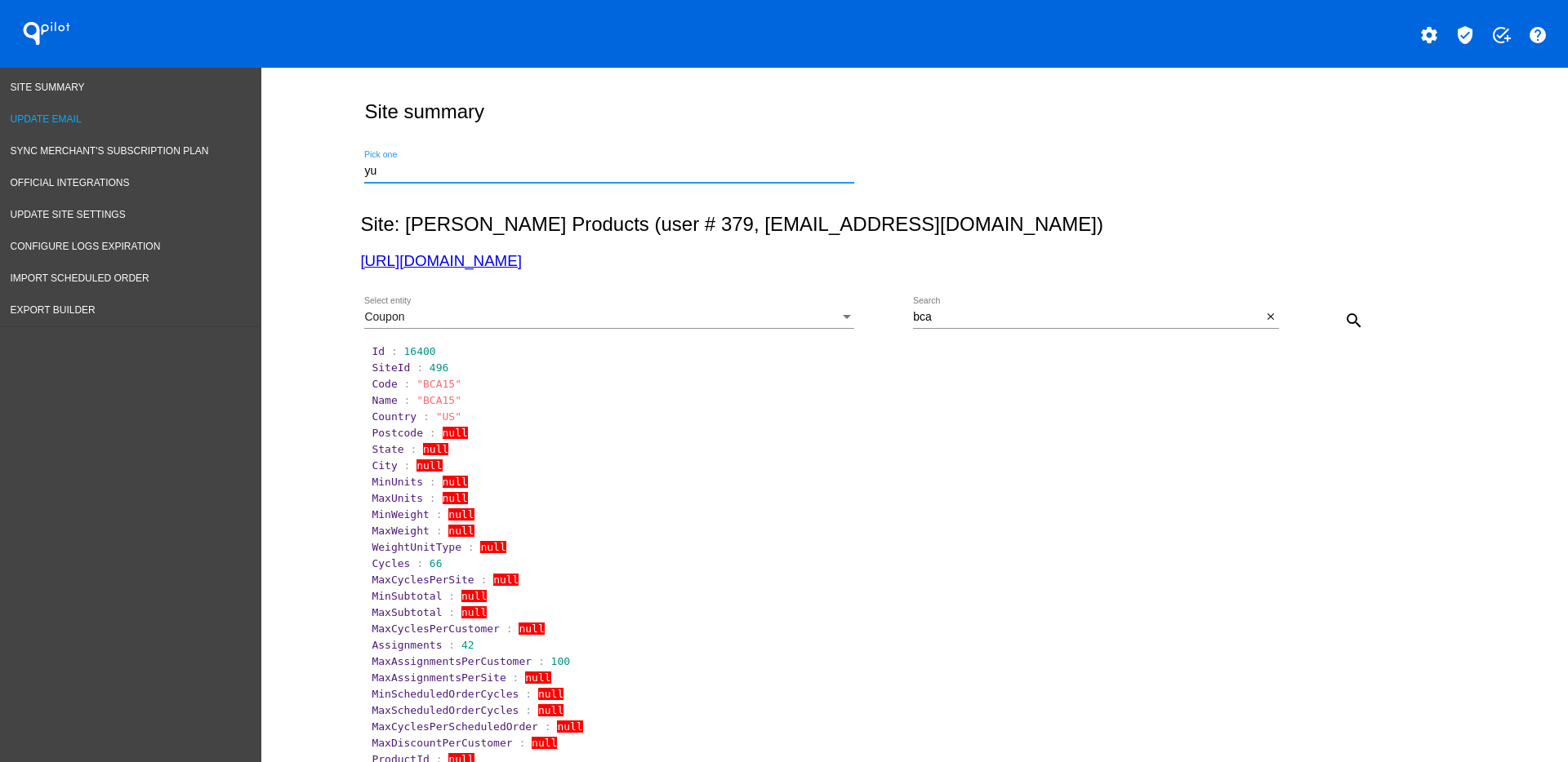
type input "y"
